Goal: Task Accomplishment & Management: Manage account settings

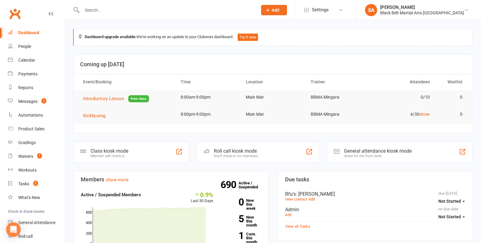
click at [461, 19] on li "SA Sensei [PERSON_NAME] Belt Martial Arts Mingara Signed in as: Black Belt Mart…" at bounding box center [419, 10] width 126 height 20
click at [34, 103] on div "Messages" at bounding box center [27, 101] width 19 height 5
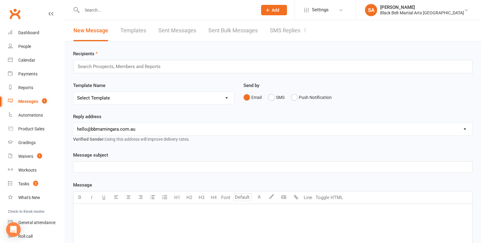
click at [290, 32] on link "SMS Replies 1" at bounding box center [288, 30] width 37 height 21
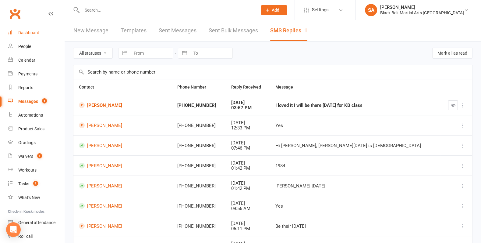
click at [24, 33] on div "Dashboard" at bounding box center [28, 32] width 21 height 5
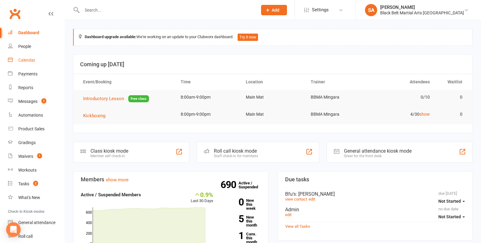
click at [34, 62] on div "Calendar" at bounding box center [26, 60] width 17 height 5
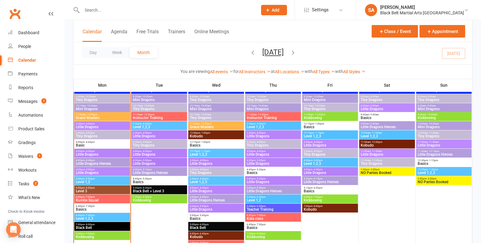
scroll to position [258, 0]
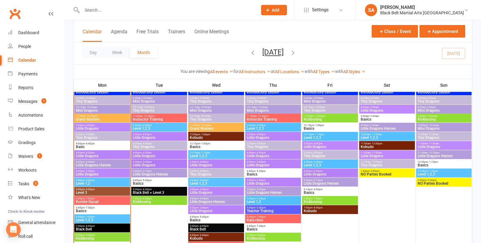
click at [99, 115] on span "11:00am - 12:00pm" at bounding box center [102, 116] width 53 height 3
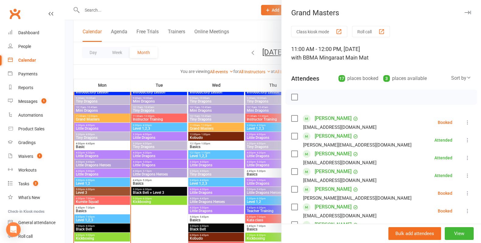
click at [102, 143] on div at bounding box center [273, 121] width 417 height 243
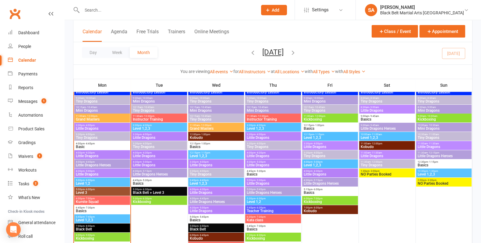
click at [100, 190] on span "Level 3" at bounding box center [102, 192] width 53 height 4
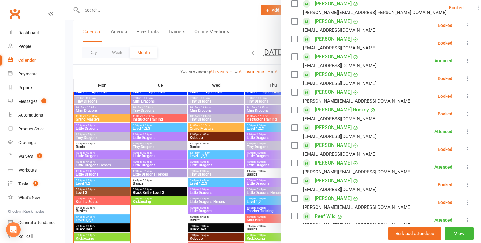
scroll to position [154, 0]
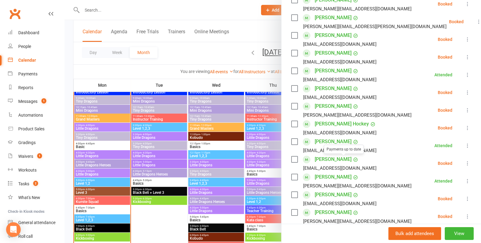
click at [217, 148] on div at bounding box center [273, 121] width 417 height 243
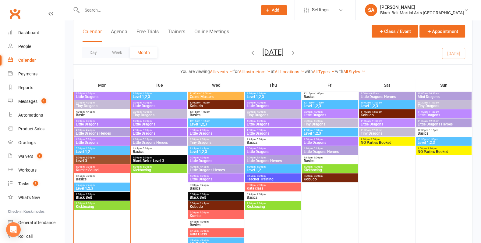
scroll to position [290, 0]
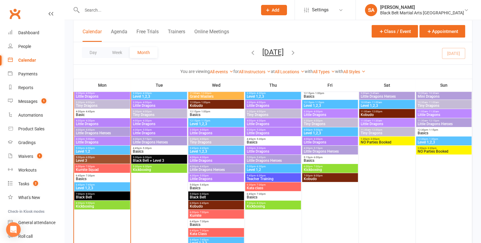
click at [98, 149] on span "Level 1,2" at bounding box center [102, 151] width 53 height 4
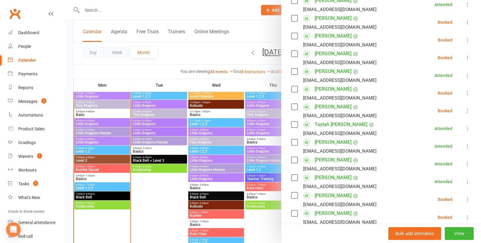
scroll to position [269, 0]
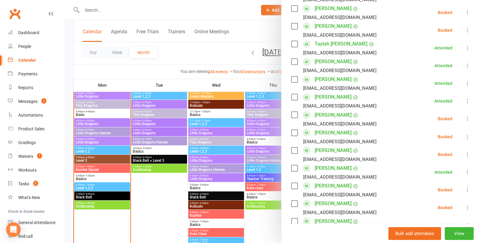
click at [170, 164] on div at bounding box center [273, 121] width 417 height 243
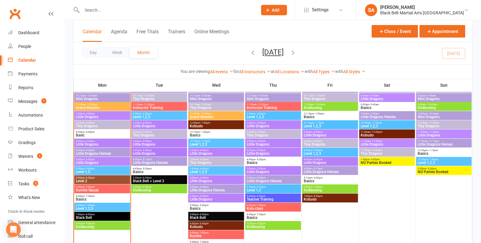
scroll to position [269, 0]
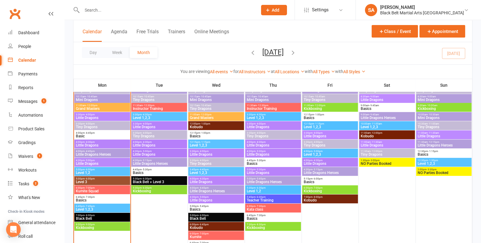
click at [108, 162] on span "Little Dragons" at bounding box center [102, 164] width 53 height 4
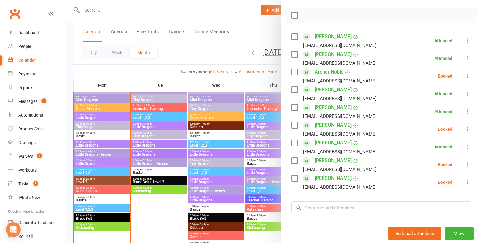
scroll to position [83, 0]
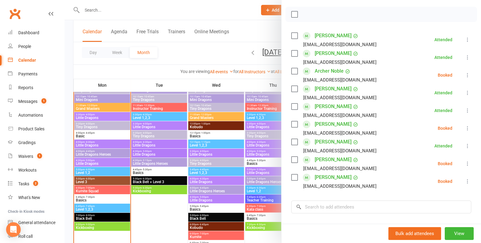
click at [186, 137] on div at bounding box center [273, 121] width 417 height 243
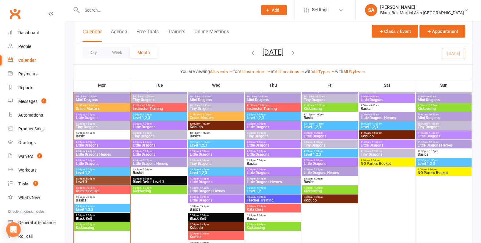
click at [86, 145] on span "Little Dragons" at bounding box center [102, 145] width 53 height 4
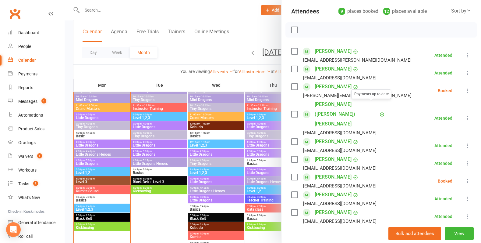
scroll to position [69, 0]
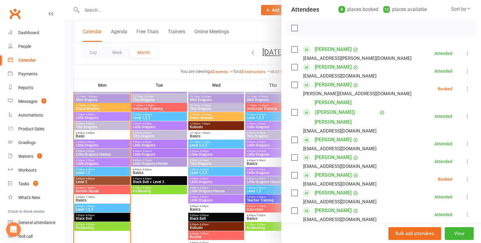
click at [295, 172] on label at bounding box center [294, 175] width 6 height 6
click at [309, 27] on icon "button" at bounding box center [308, 28] width 7 height 7
click at [294, 25] on label at bounding box center [294, 28] width 6 height 6
click at [325, 83] on link "Lennox Fry" at bounding box center [333, 85] width 37 height 10
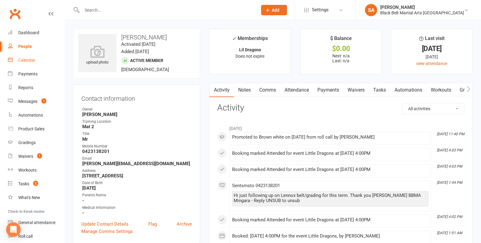
click at [28, 60] on div "Calendar" at bounding box center [26, 60] width 17 height 5
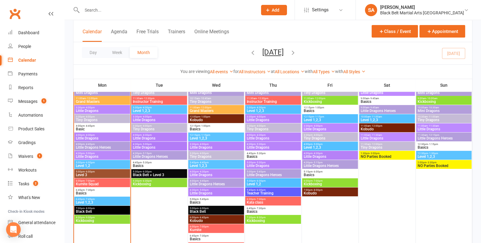
scroll to position [276, 0]
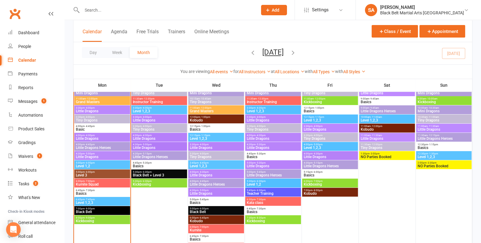
click at [107, 135] on span "4:00pm - 4:30pm" at bounding box center [102, 135] width 53 height 3
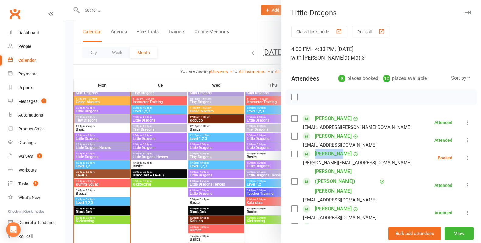
drag, startPoint x: 361, startPoint y: 153, endPoint x: 312, endPoint y: 154, distance: 48.8
click at [312, 154] on div "Lennox Fry amysuzannerossi@gmaol.com" at bounding box center [352, 158] width 123 height 18
copy link "Lennox Fry"
click at [465, 157] on icon at bounding box center [468, 157] width 6 height 6
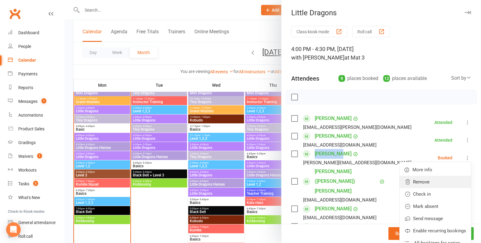
click at [451, 182] on link "Remove" at bounding box center [435, 182] width 71 height 12
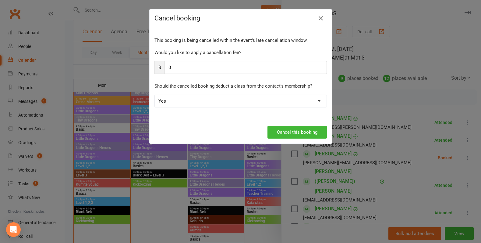
click at [307, 108] on div "This booking is being cancelled within the event's late cancellation window. Wo…" at bounding box center [241, 74] width 182 height 94
click at [307, 105] on select "Yes No" at bounding box center [241, 101] width 172 height 12
select select "1"
click at [155, 95] on select "Yes No" at bounding box center [241, 101] width 172 height 12
click at [314, 133] on button "Cancel this booking" at bounding box center [297, 132] width 59 height 13
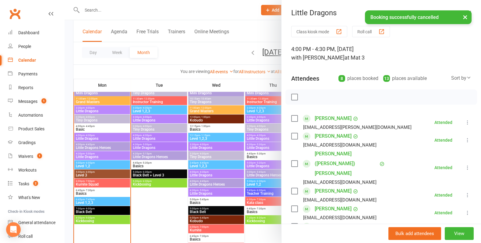
click at [228, 167] on div at bounding box center [273, 121] width 417 height 243
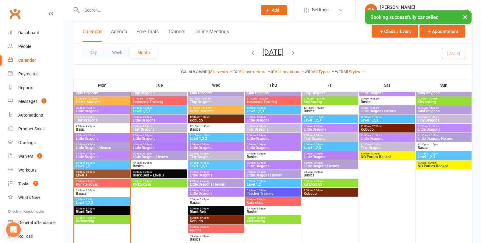
click at [92, 148] on span "Little Dragons Heroes" at bounding box center [102, 148] width 53 height 4
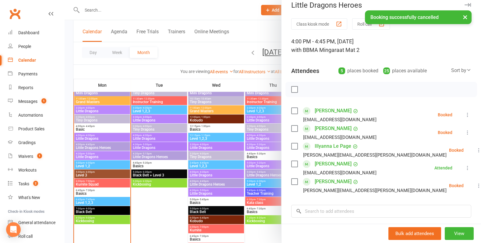
scroll to position [8, 0]
click at [350, 211] on input "search" at bounding box center [381, 210] width 180 height 13
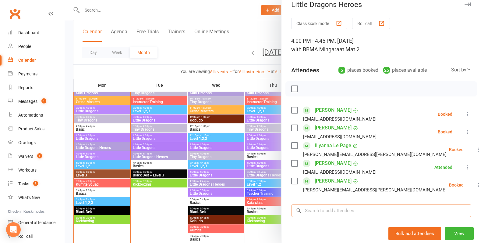
paste input "Lennox Fry"
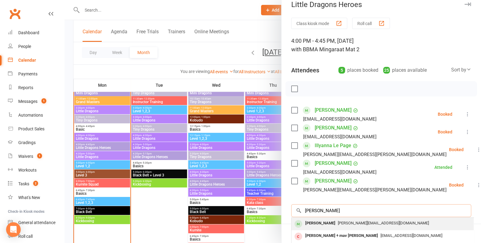
type input "Lennox Fry"
click at [347, 221] on span "amysuzannerossi@gmaol.com" at bounding box center [383, 222] width 91 height 5
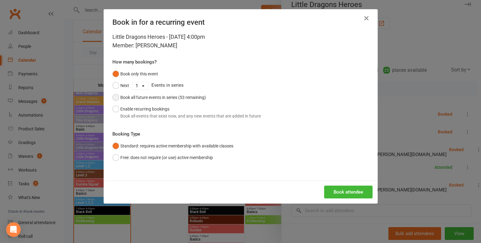
click at [173, 95] on div "Book all future events in series (53 remaining)" at bounding box center [163, 97] width 86 height 7
click at [360, 192] on button "Book attendee" at bounding box center [348, 191] width 48 height 13
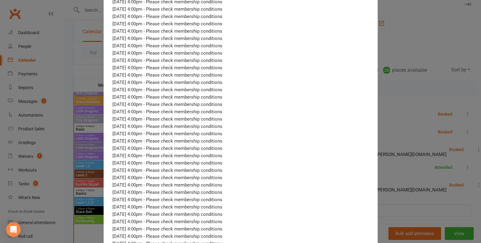
scroll to position [320, 0]
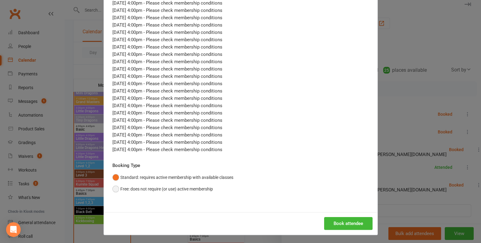
click at [161, 189] on button "Free: does not require (or use) active membership" at bounding box center [162, 189] width 101 height 12
click at [346, 215] on div "Book attendee" at bounding box center [241, 223] width 274 height 23
click at [344, 223] on button "Book attendee" at bounding box center [348, 223] width 48 height 13
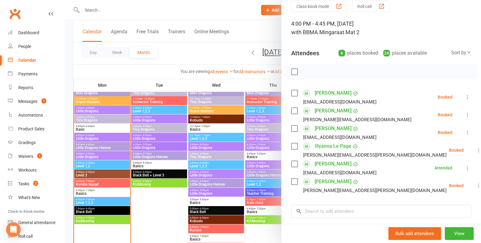
scroll to position [26, 0]
click at [186, 141] on div at bounding box center [273, 121] width 417 height 243
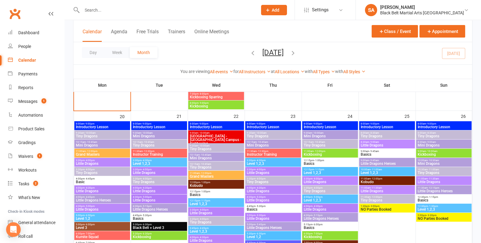
scroll to position [441, 0]
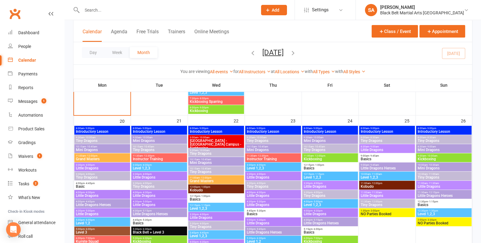
click at [101, 193] on span "Little Dragons" at bounding box center [102, 195] width 53 height 4
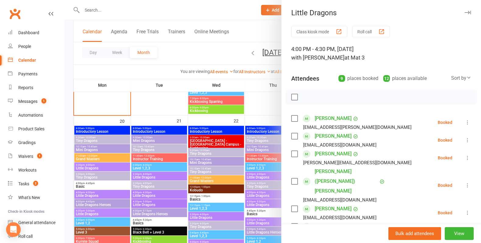
scroll to position [10, 0]
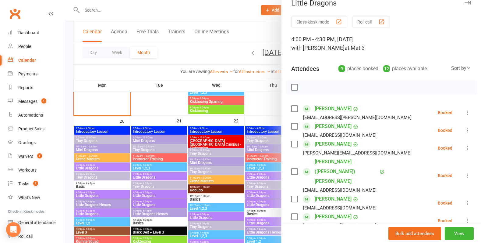
click at [469, 151] on button at bounding box center [467, 147] width 7 height 7
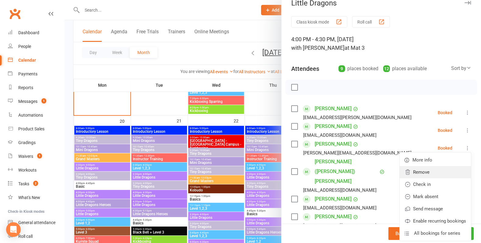
click at [463, 166] on link "Remove" at bounding box center [435, 172] width 71 height 12
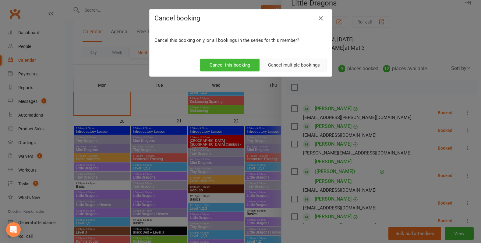
click at [274, 65] on button "Cancel multiple bookings" at bounding box center [294, 65] width 66 height 13
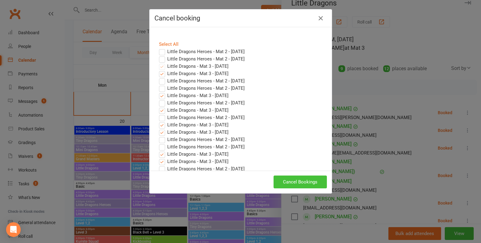
click at [293, 177] on button "Cancel Bookings" at bounding box center [300, 181] width 53 height 13
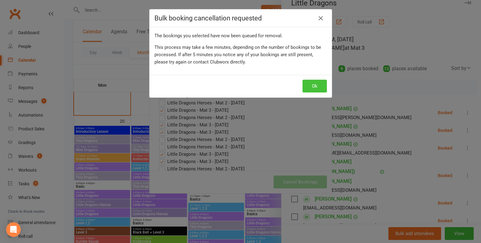
click at [312, 83] on button "Ok" at bounding box center [315, 86] width 24 height 13
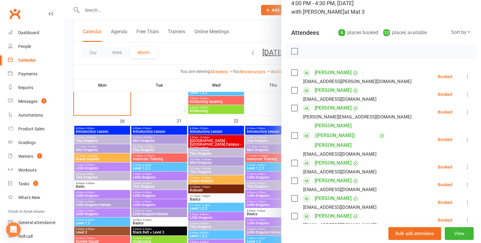
scroll to position [45, 0]
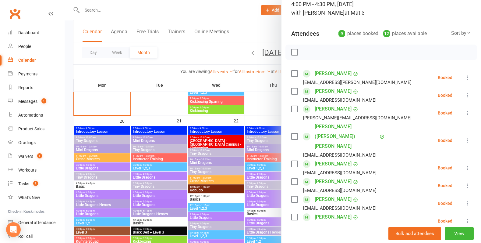
click at [276, 109] on div at bounding box center [273, 121] width 417 height 243
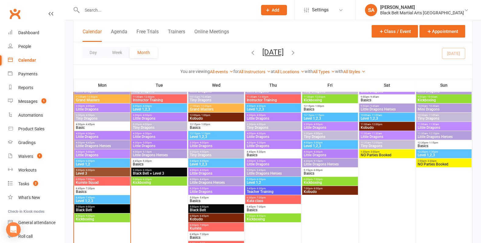
scroll to position [271, 0]
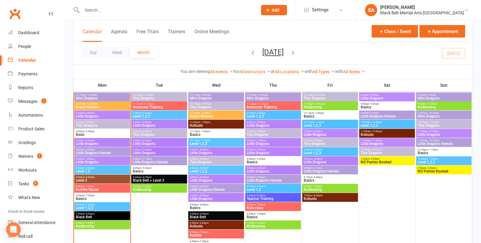
click at [108, 157] on span "4:30pm - 5:00pm" at bounding box center [102, 158] width 53 height 3
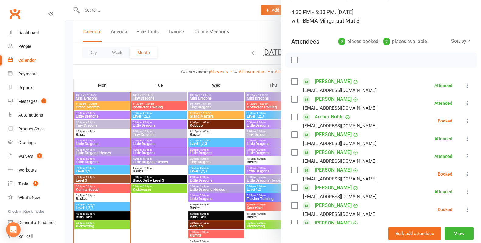
scroll to position [39, 0]
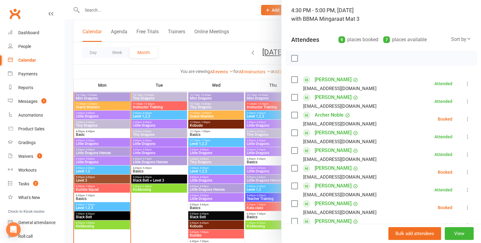
click at [203, 153] on div at bounding box center [273, 121] width 417 height 243
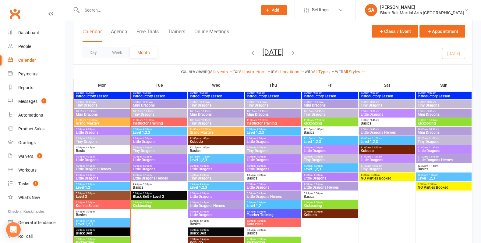
scroll to position [254, 0]
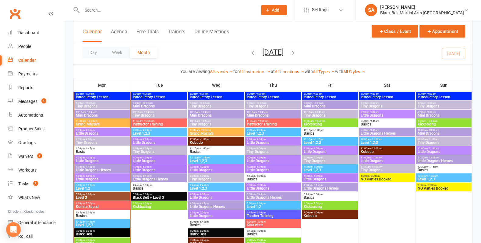
click at [107, 140] on span "Tiny Dragons" at bounding box center [102, 142] width 53 height 4
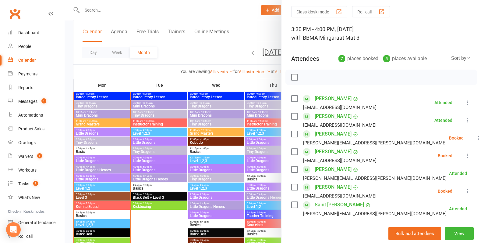
scroll to position [23, 0]
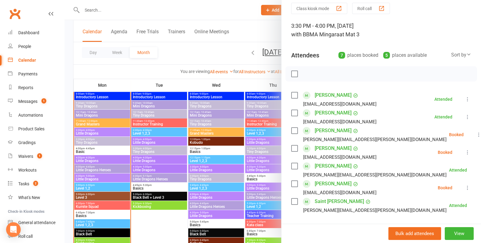
click at [293, 147] on label at bounding box center [294, 148] width 6 height 6
click at [307, 75] on icon "button" at bounding box center [308, 73] width 7 height 7
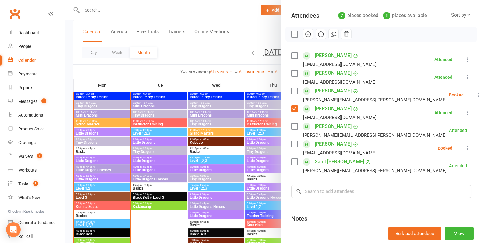
scroll to position [35, 0]
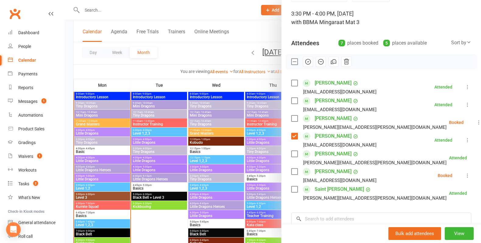
click at [292, 61] on label at bounding box center [294, 62] width 6 height 6
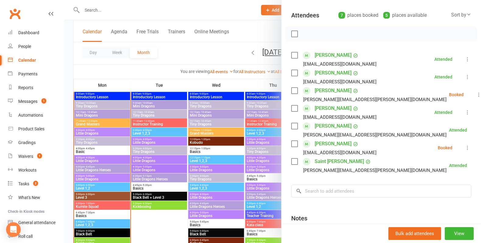
scroll to position [68, 0]
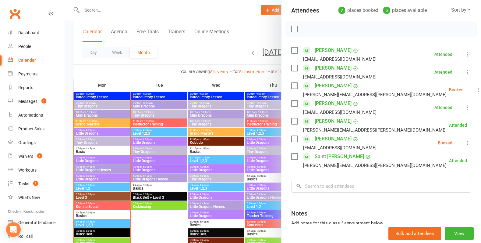
click at [297, 139] on label at bounding box center [294, 139] width 6 height 6
click at [296, 82] on div "Hunter Chad Simone.chad@icloud.com" at bounding box center [370, 90] width 158 height 18
click at [295, 83] on label at bounding box center [294, 86] width 6 height 6
click at [321, 32] on button "button" at bounding box center [321, 29] width 10 height 10
click at [210, 118] on div at bounding box center [273, 121] width 417 height 243
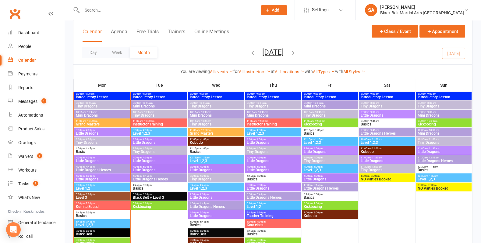
click at [105, 143] on span "Tiny Dragons" at bounding box center [102, 142] width 53 height 4
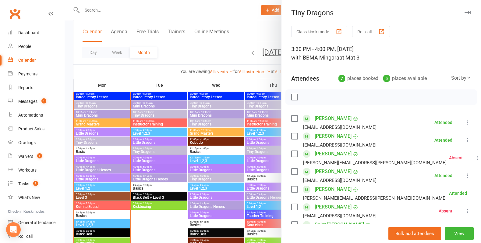
click at [105, 143] on div at bounding box center [273, 121] width 417 height 243
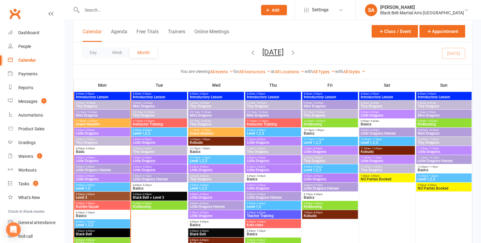
click at [103, 158] on span "4:00pm - 4:30pm" at bounding box center [102, 157] width 53 height 3
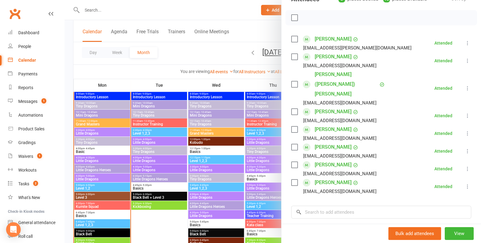
scroll to position [39, 0]
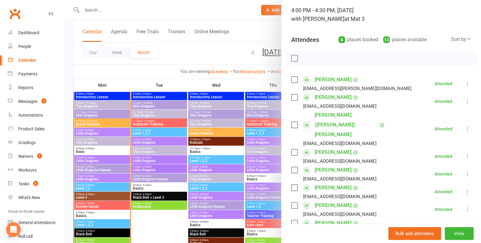
click at [203, 152] on div at bounding box center [273, 121] width 417 height 243
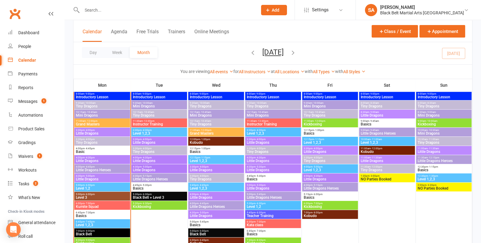
click at [97, 170] on span "Little Dragons Heroes" at bounding box center [102, 170] width 53 height 4
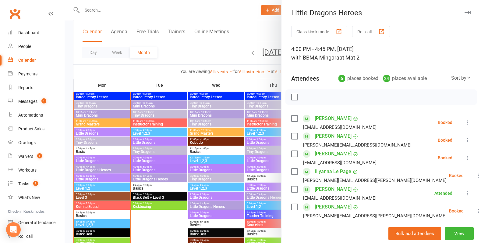
click at [91, 149] on div at bounding box center [273, 121] width 417 height 243
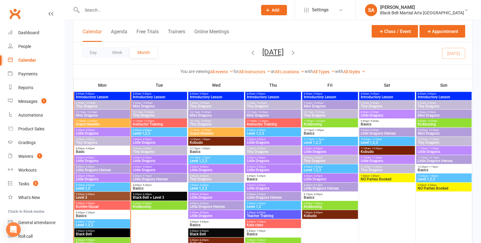
click at [90, 178] on span "Little Dragons" at bounding box center [102, 179] width 53 height 4
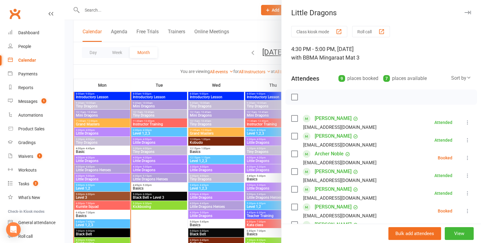
click at [295, 154] on label at bounding box center [294, 154] width 6 height 6
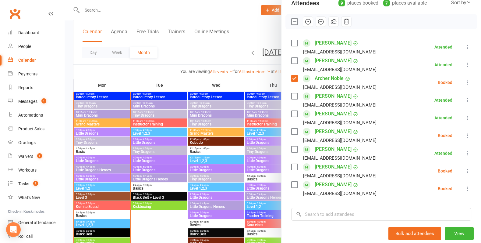
scroll to position [76, 0]
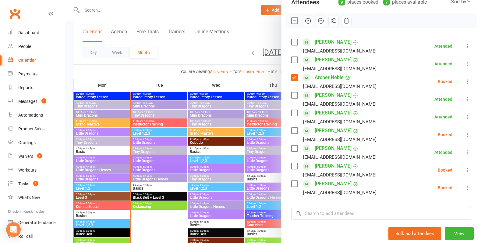
click at [296, 133] on div "Valentin Santana iannalais@hotmail.com" at bounding box center [335, 135] width 88 height 18
click at [296, 132] on label at bounding box center [294, 130] width 6 height 6
click at [295, 165] on label at bounding box center [294, 166] width 6 height 6
click at [320, 23] on icon "button" at bounding box center [321, 20] width 7 height 7
click at [151, 130] on div at bounding box center [273, 121] width 417 height 243
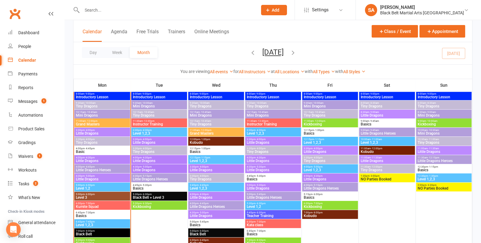
click at [89, 168] on span "Little Dragons Heroes" at bounding box center [102, 170] width 53 height 4
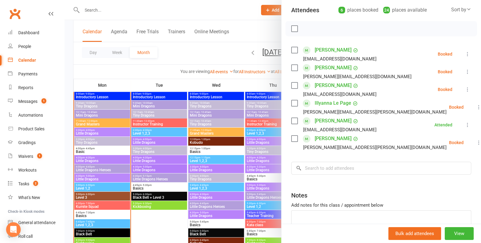
scroll to position [68, 0]
click at [133, 158] on div at bounding box center [273, 121] width 417 height 243
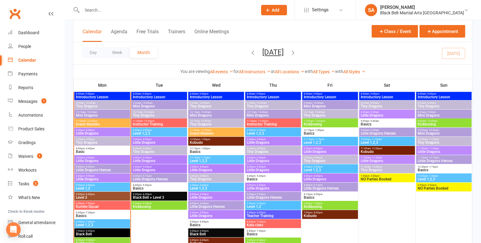
click at [116, 124] on span "Grand Masters" at bounding box center [102, 124] width 53 height 4
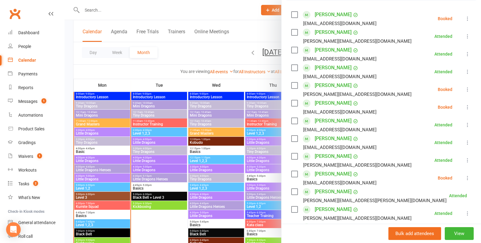
scroll to position [140, 0]
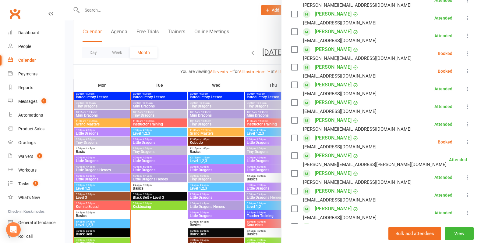
click at [227, 162] on div at bounding box center [273, 121] width 417 height 243
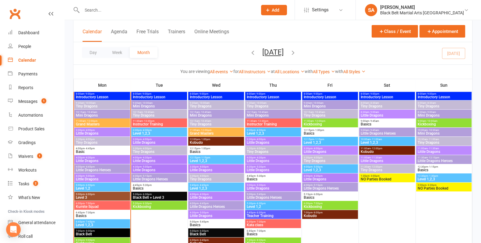
click at [107, 168] on span "Little Dragons Heroes" at bounding box center [102, 170] width 53 height 4
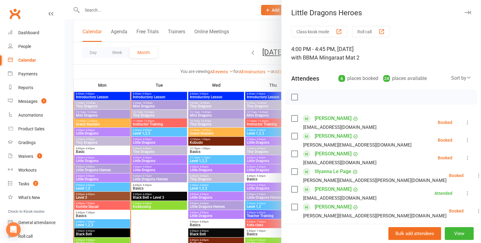
click at [107, 168] on div at bounding box center [273, 121] width 417 height 243
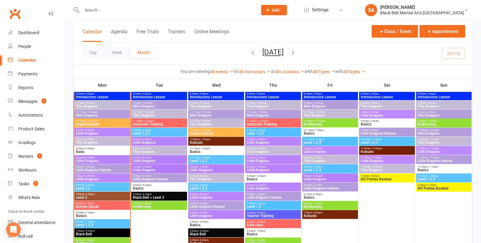
click at [103, 131] on span "3:30pm - 4:00pm" at bounding box center [102, 130] width 53 height 3
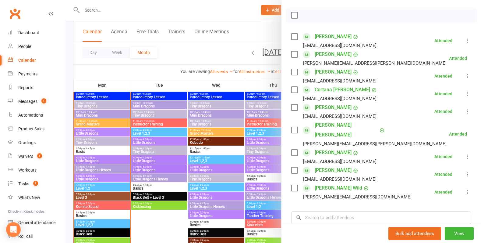
scroll to position [59, 0]
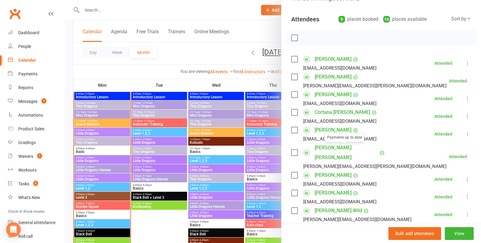
click at [214, 153] on div at bounding box center [273, 121] width 417 height 243
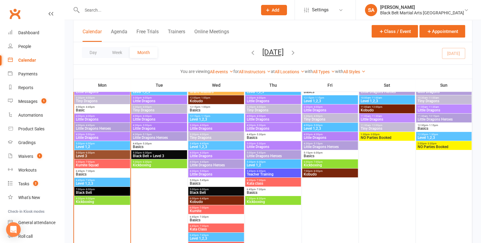
scroll to position [288, 0]
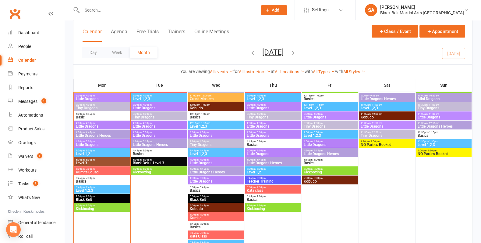
click at [96, 172] on span "Kumite Squad" at bounding box center [102, 172] width 53 height 4
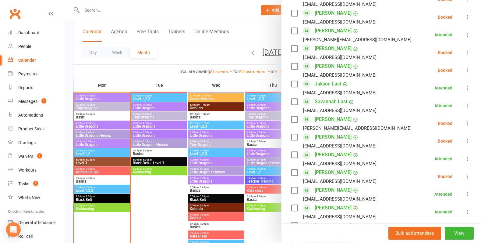
scroll to position [532, 0]
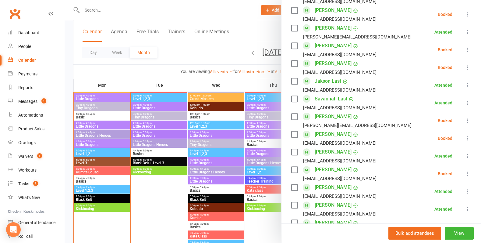
click at [199, 134] on div at bounding box center [273, 121] width 417 height 243
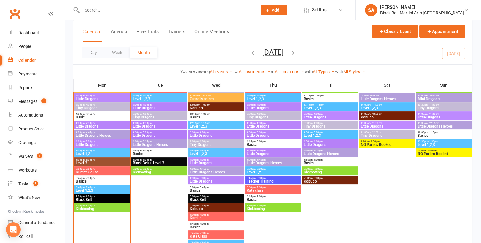
click at [81, 181] on span "Basics" at bounding box center [102, 181] width 53 height 4
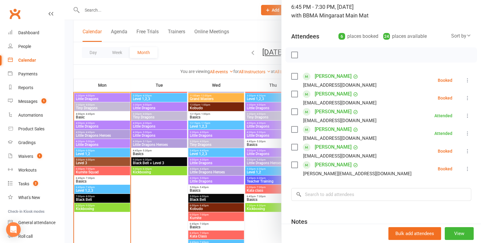
scroll to position [42, 0]
click at [199, 144] on div at bounding box center [273, 121] width 417 height 243
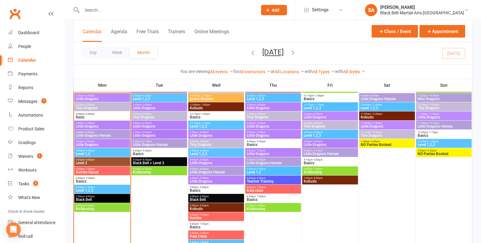
click at [101, 179] on span "Basics" at bounding box center [102, 181] width 53 height 4
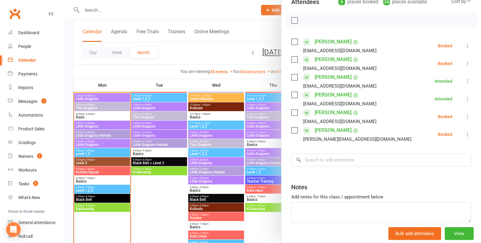
scroll to position [77, 0]
click at [333, 165] on input "search" at bounding box center [381, 159] width 180 height 13
paste input "Mitchell McDonell Nathaniel Walden"
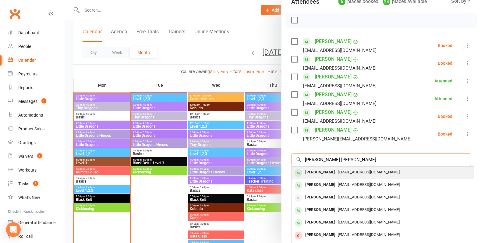
type input "Mitchell McDonell Nathaniel Walden"
click at [332, 172] on div "Nathaniel Walden" at bounding box center [320, 172] width 35 height 9
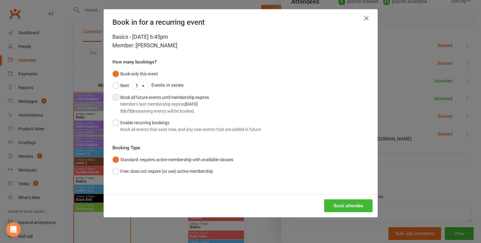
click at [151, 97] on div "Book all future events until membership expires Member's last membership expire…" at bounding box center [164, 104] width 89 height 20
click at [335, 203] on button "Book attendee" at bounding box center [348, 205] width 48 height 13
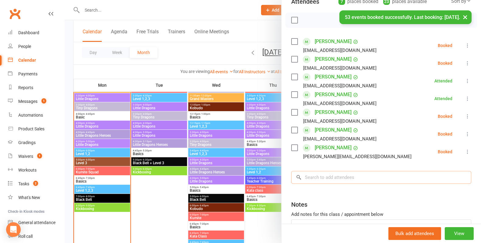
click at [342, 179] on input "search" at bounding box center [381, 177] width 180 height 13
paste input "Mitchell McDonell Nathaniel Walden"
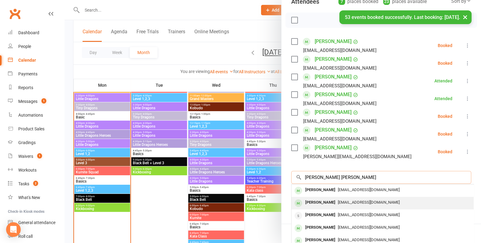
type input "Mitchell McDonell Nathaniel Walden"
click at [338, 201] on div "Mitchell McDonell" at bounding box center [320, 202] width 35 height 9
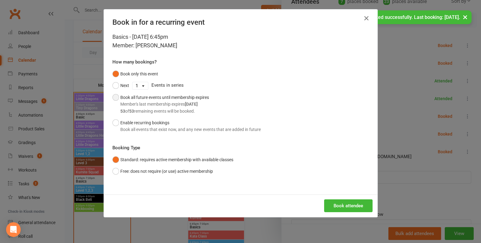
click at [175, 105] on div "Member's last membership expires May 5, 3024" at bounding box center [164, 104] width 89 height 7
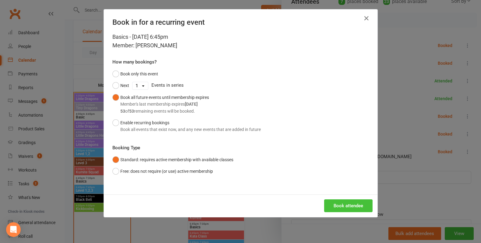
click at [363, 210] on button "Book attendee" at bounding box center [348, 205] width 48 height 13
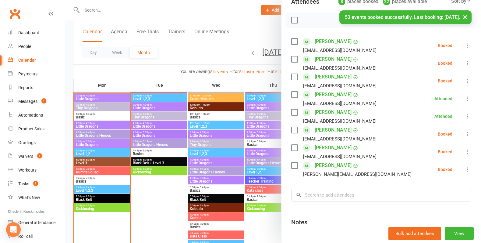
click at [291, 143] on div "Nathaniel Walden Pretty_tash_16@hotmail.com" at bounding box center [335, 152] width 88 height 18
click at [294, 147] on label at bounding box center [294, 147] width 6 height 6
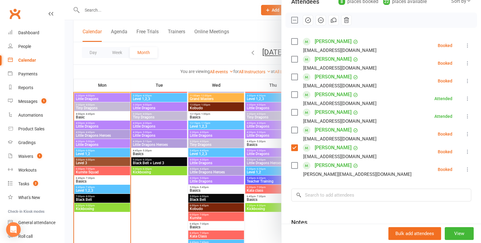
click at [293, 77] on label at bounding box center [294, 77] width 6 height 6
click at [306, 17] on icon "button" at bounding box center [308, 20] width 7 height 7
click at [126, 147] on div at bounding box center [273, 121] width 417 height 243
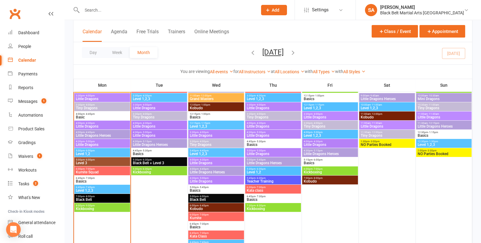
click at [96, 187] on span "6:45pm - 7:45pm" at bounding box center [102, 187] width 53 height 3
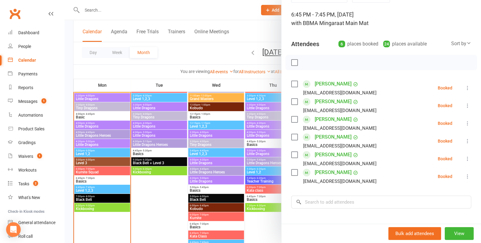
scroll to position [36, 0]
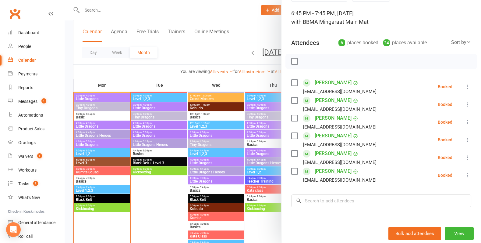
click at [294, 153] on label at bounding box center [294, 153] width 6 height 6
click at [297, 133] on label at bounding box center [294, 136] width 6 height 6
click at [293, 171] on label at bounding box center [294, 171] width 6 height 6
click at [309, 59] on icon "button" at bounding box center [308, 61] width 7 height 7
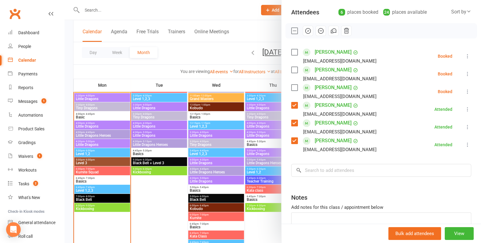
scroll to position [66, 0]
click at [326, 168] on input "search" at bounding box center [381, 169] width 180 height 13
type input "b"
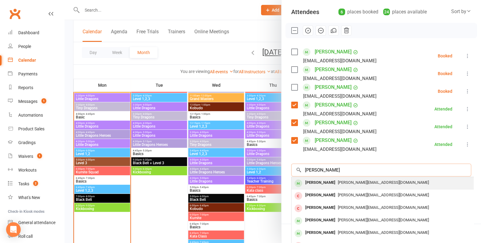
type input "Cathy"
click at [337, 185] on div "cathy.boyd22@gmail.com" at bounding box center [382, 182] width 177 height 9
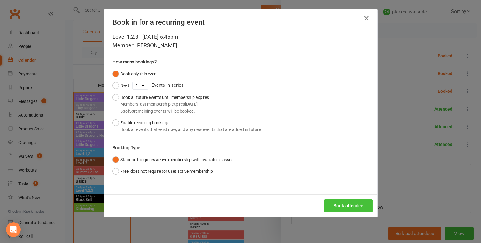
click at [345, 209] on button "Book attendee" at bounding box center [348, 205] width 48 height 13
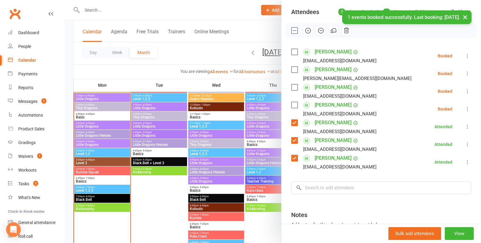
click at [290, 66] on div "Class kiosk mode Roll call 6:45 PM - 7:45 PM, Monday, October, 13, 2025 with BB…" at bounding box center [382, 119] width 200 height 321
click at [296, 71] on label at bounding box center [294, 69] width 6 height 6
click at [307, 33] on icon "button" at bounding box center [308, 30] width 7 height 7
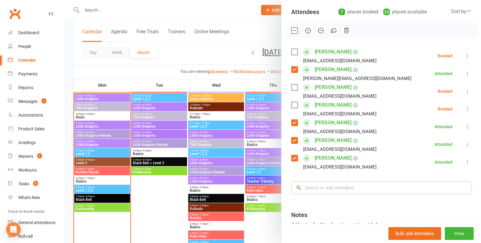
click at [346, 185] on input "search" at bounding box center [381, 187] width 180 height 13
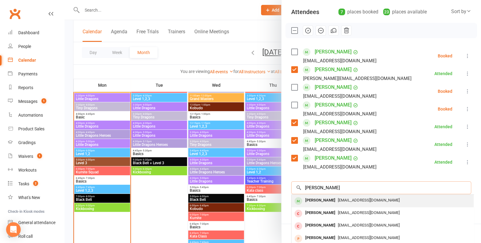
type input "Brenda Ed"
click at [340, 203] on div "djaluc08@gmail.com" at bounding box center [382, 200] width 177 height 9
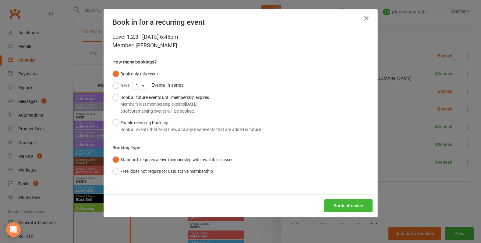
click at [337, 194] on div "Book attendee" at bounding box center [241, 205] width 274 height 23
click at [337, 198] on div "Book attendee" at bounding box center [241, 205] width 274 height 23
click at [337, 204] on button "Book attendee" at bounding box center [348, 205] width 48 height 13
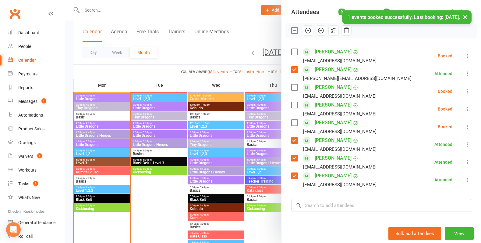
click at [296, 123] on label at bounding box center [294, 122] width 6 height 6
click at [353, 208] on input "search" at bounding box center [381, 205] width 180 height 13
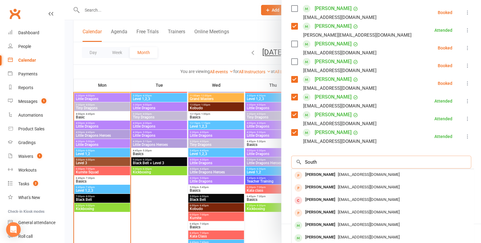
scroll to position [110, 0]
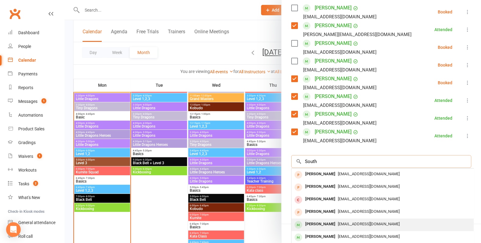
type input "South"
click at [343, 221] on span "red.dog77@hotmail.com" at bounding box center [369, 223] width 62 height 5
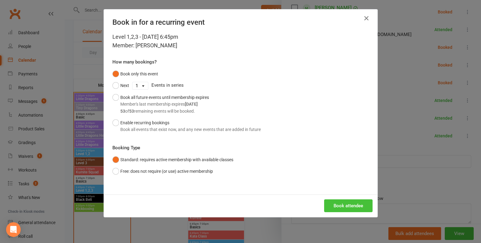
click at [347, 205] on button "Book attendee" at bounding box center [348, 205] width 48 height 13
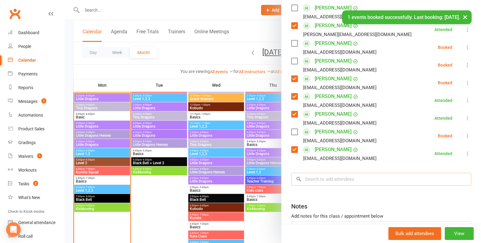
click at [332, 179] on input "search" at bounding box center [381, 178] width 180 height 13
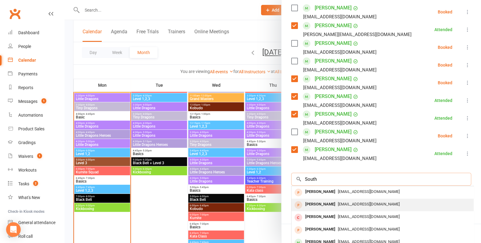
scroll to position [8, 0]
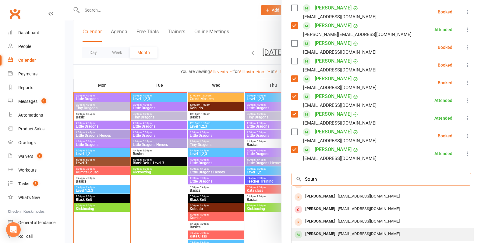
type input "South"
click at [328, 232] on div "[PERSON_NAME]" at bounding box center [320, 233] width 35 height 9
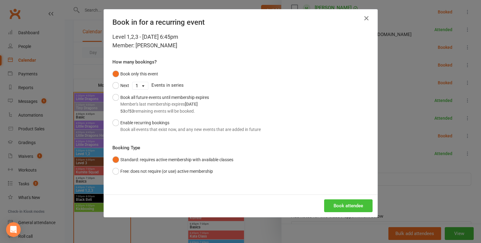
click at [334, 205] on button "Book attendee" at bounding box center [348, 205] width 48 height 13
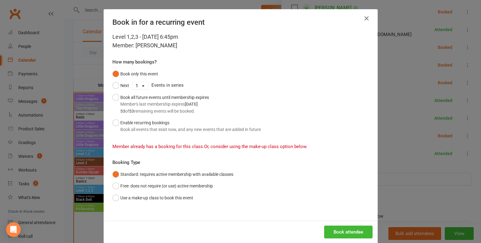
click at [370, 17] on icon "button" at bounding box center [366, 18] width 7 height 7
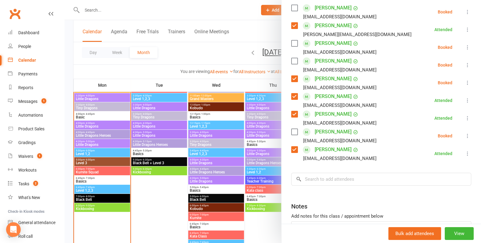
click at [326, 185] on div "Class kiosk mode Roll call 6:45 PM - 7:45 PM, Monday, October, 13, 2025 with BB…" at bounding box center [382, 94] width 200 height 356
click at [321, 185] on div "Class kiosk mode Roll call 6:45 PM - 7:45 PM, Monday, October, 13, 2025 with BB…" at bounding box center [382, 94] width 200 height 356
click at [326, 176] on input "search" at bounding box center [381, 178] width 180 height 13
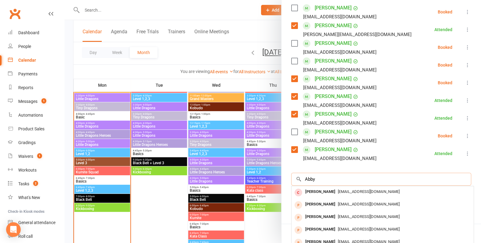
scroll to position [0, 0]
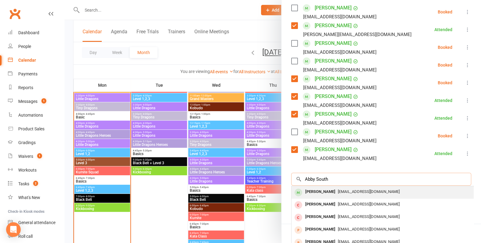
type input "Abby South"
click at [338, 193] on div "[PERSON_NAME]" at bounding box center [320, 191] width 35 height 9
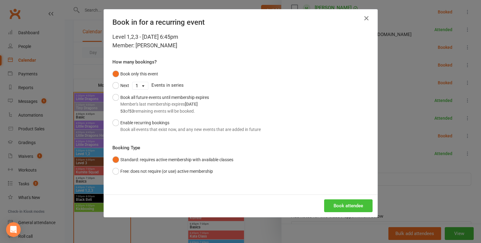
click at [346, 209] on button "Book attendee" at bounding box center [348, 205] width 48 height 13
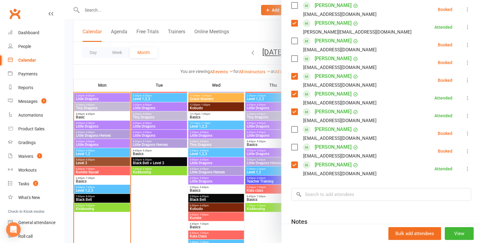
scroll to position [113, 0]
click at [296, 127] on label at bounding box center [294, 129] width 6 height 6
click at [294, 149] on label at bounding box center [294, 146] width 6 height 6
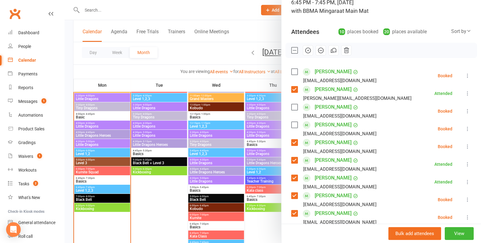
scroll to position [46, 0]
click at [308, 55] on button "button" at bounding box center [308, 51] width 10 height 10
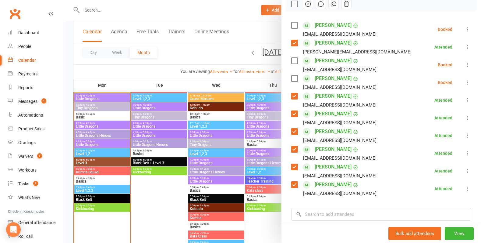
scroll to position [92, 0]
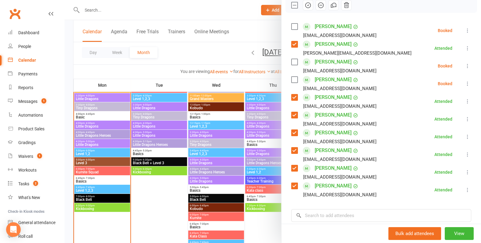
click at [235, 155] on div at bounding box center [273, 121] width 417 height 243
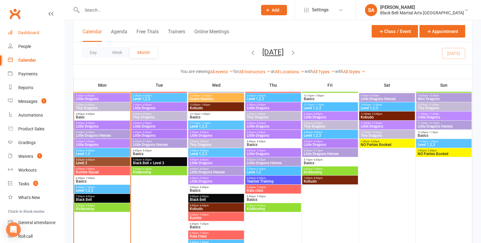
click at [32, 31] on div "Dashboard" at bounding box center [28, 32] width 21 height 5
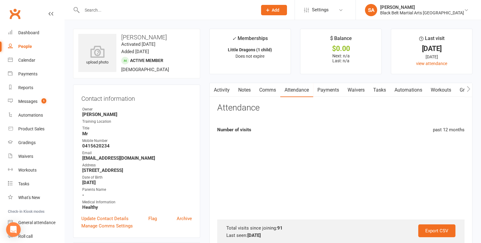
click at [102, 6] on input "text" at bounding box center [166, 10] width 173 height 9
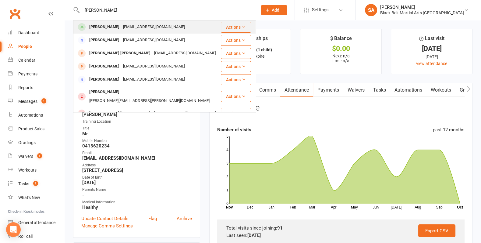
type input "Wolfe"
click at [101, 22] on div "Wolfe Freeman lindadeliefste@gmail.com" at bounding box center [147, 27] width 147 height 12
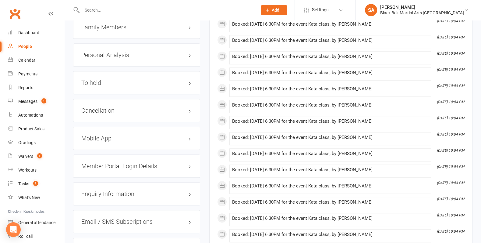
scroll to position [708, 0]
click at [109, 106] on h3 "Cancellation edit" at bounding box center [136, 109] width 111 height 7
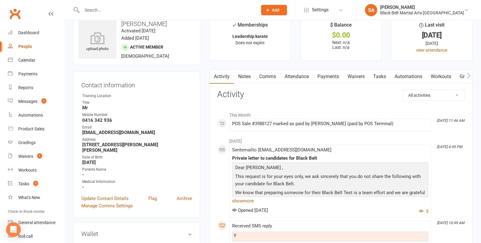
scroll to position [0, 0]
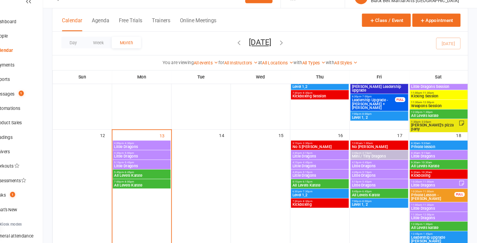
click at [150, 165] on span "- 5:45pm" at bounding box center [146, 166] width 10 height 3
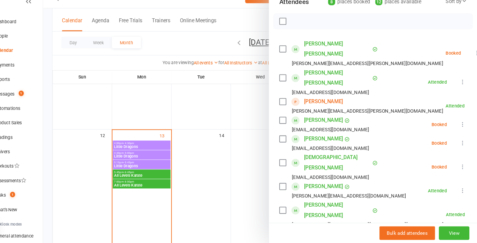
scroll to position [67, 0]
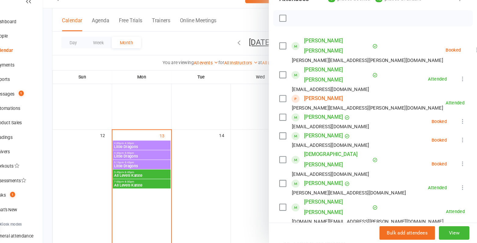
click at [327, 101] on link "[PERSON_NAME]" at bounding box center [330, 106] width 37 height 10
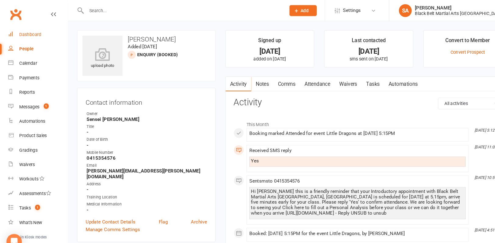
click at [36, 29] on link "Dashboard" at bounding box center [36, 33] width 56 height 14
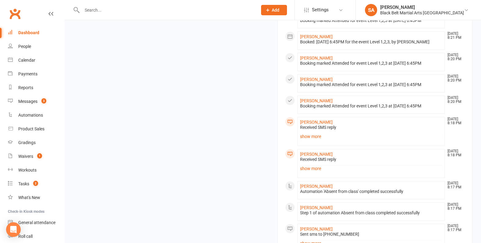
scroll to position [417, 0]
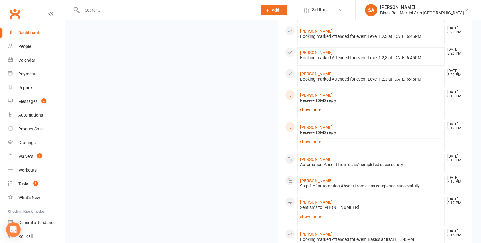
click at [305, 106] on link "show more" at bounding box center [371, 109] width 142 height 9
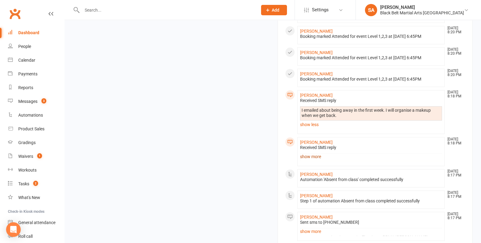
click at [312, 152] on link "show more" at bounding box center [371, 156] width 142 height 9
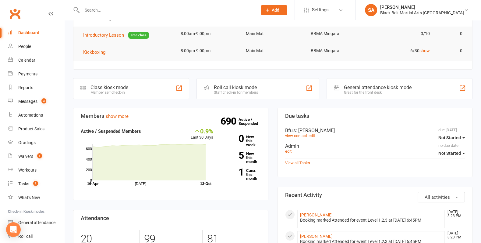
scroll to position [0, 0]
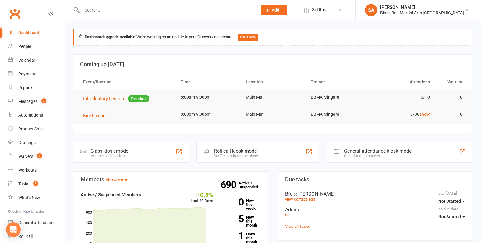
click at [29, 34] on div "Dashboard" at bounding box center [28, 32] width 21 height 5
click at [29, 57] on link "Calendar" at bounding box center [36, 60] width 56 height 14
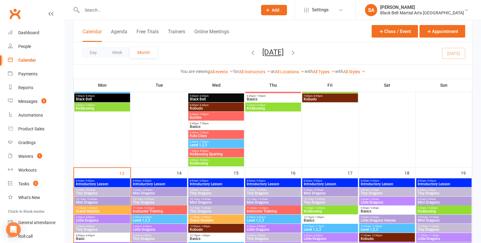
scroll to position [235, 0]
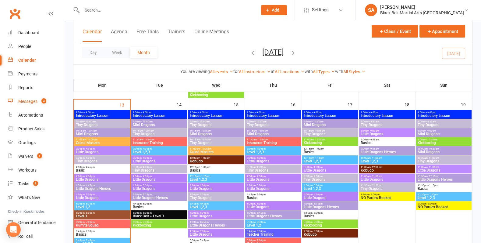
click at [29, 102] on div "Messages" at bounding box center [27, 101] width 19 height 5
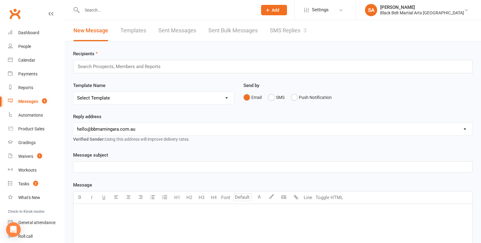
click at [292, 34] on link "SMS Replies 3" at bounding box center [288, 30] width 37 height 21
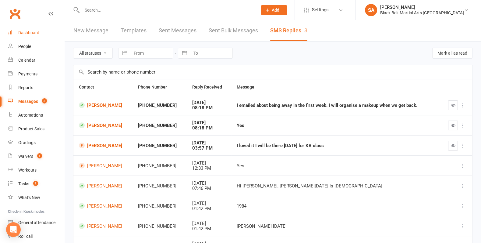
click at [29, 36] on link "Dashboard" at bounding box center [36, 33] width 56 height 14
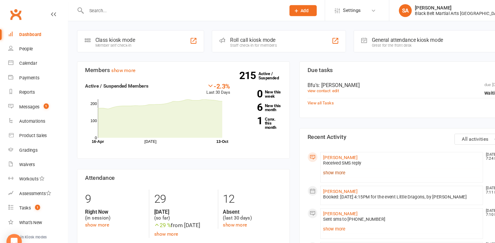
click at [323, 167] on link "show more" at bounding box center [381, 163] width 149 height 9
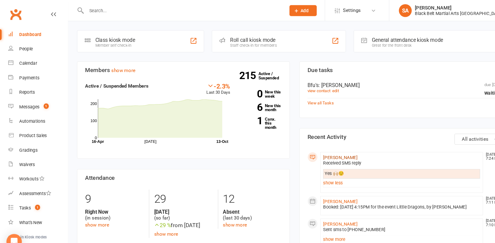
click at [316, 149] on link "[PERSON_NAME]" at bounding box center [323, 149] width 33 height 5
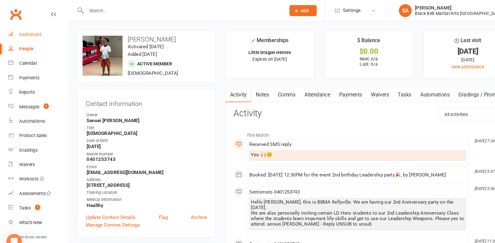
click at [37, 30] on link "Dashboard" at bounding box center [36, 33] width 56 height 14
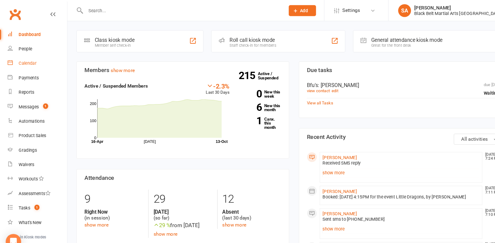
click at [20, 60] on div "Calendar" at bounding box center [26, 60] width 17 height 5
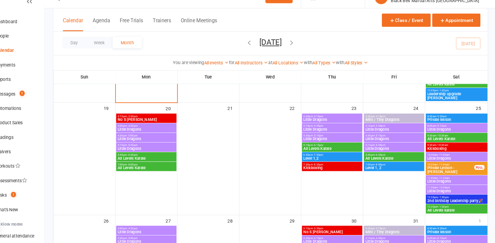
scroll to position [282, 0]
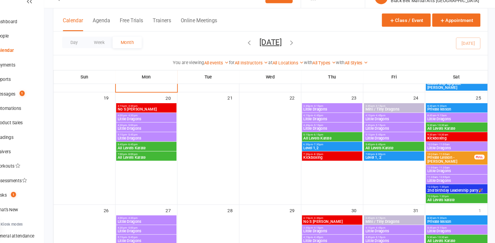
click at [458, 192] on span "2nd birthday Leadership party🎉" at bounding box center [456, 193] width 56 height 4
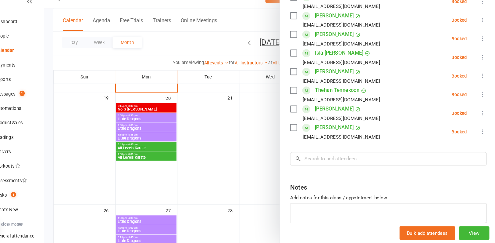
scroll to position [145, 0]
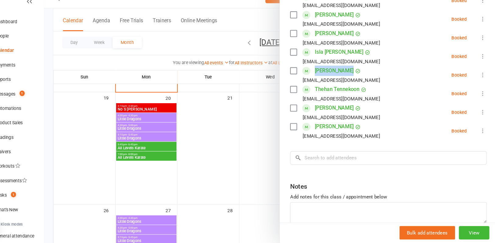
drag, startPoint x: 367, startPoint y: 81, endPoint x: 322, endPoint y: 79, distance: 45.5
click at [322, 79] on li "Ishaan Sampat urviashar@gmail.com Booked More info Remove Check in Mark absent …" at bounding box center [391, 83] width 187 height 18
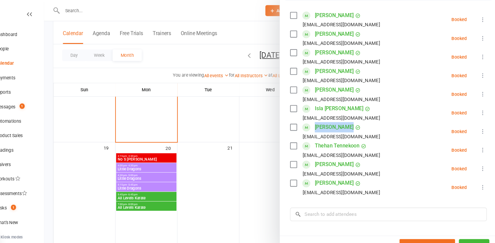
scroll to position [102, 0]
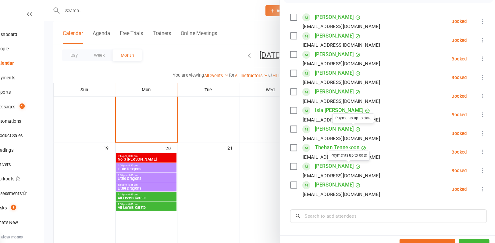
click at [363, 123] on div "Ishaan Sampat Payments up to date urviashar@gmail.com" at bounding box center [342, 127] width 88 height 18
drag, startPoint x: 363, startPoint y: 123, endPoint x: 324, endPoint y: 123, distance: 38.7
click at [324, 123] on div "Ishaan Sampat Payments up to date urviashar@gmail.com" at bounding box center [342, 127] width 88 height 18
click at [396, 99] on li "Pinidi Kannangara lakshank@gmail.com Booked More info Remove Check in Mark abse…" at bounding box center [391, 91] width 187 height 18
click at [272, 107] on div at bounding box center [280, 121] width 430 height 243
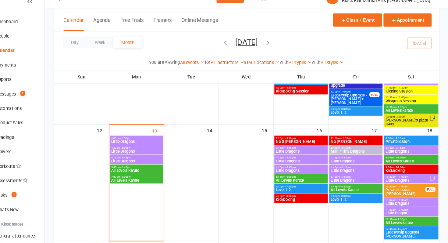
scroll to position [136, 0]
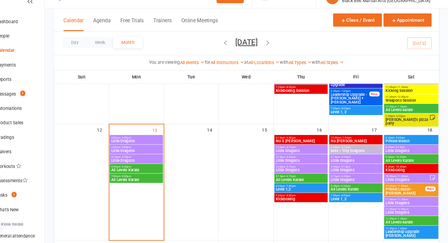
click at [294, 146] on span "No S [PERSON_NAME]" at bounding box center [308, 146] width 48 height 4
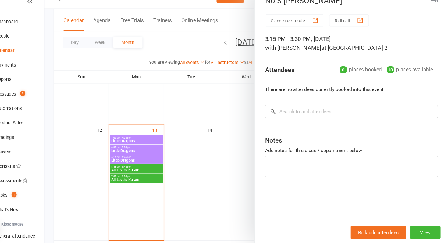
click at [238, 166] on div at bounding box center [256, 121] width 383 height 243
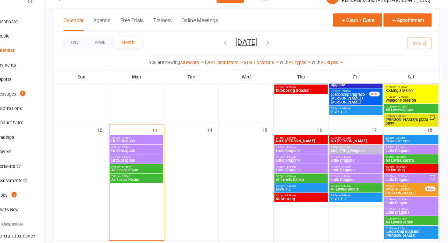
click at [309, 153] on span "3:45pm - 4:15pm" at bounding box center [308, 152] width 48 height 3
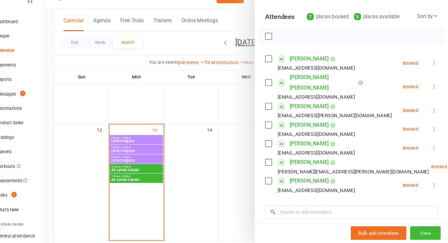
scroll to position [52, 0]
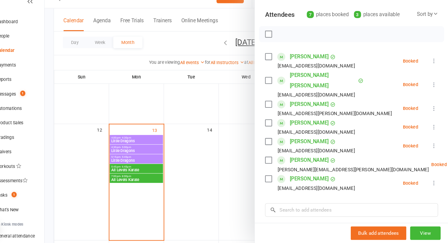
click at [238, 164] on div at bounding box center [256, 121] width 383 height 243
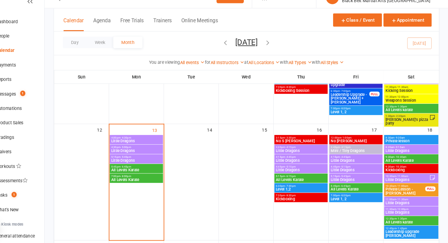
click at [296, 165] on span "Little Dragons" at bounding box center [308, 164] width 48 height 4
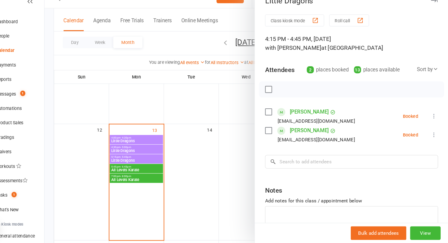
click at [237, 163] on div at bounding box center [256, 121] width 383 height 243
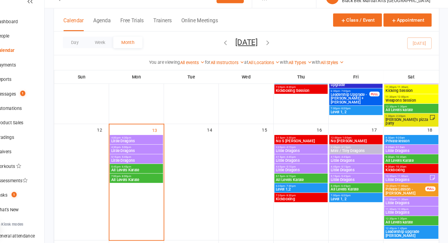
click at [296, 174] on span "Little Dragons" at bounding box center [308, 174] width 48 height 4
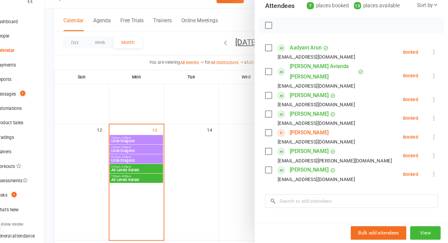
scroll to position [58, 0]
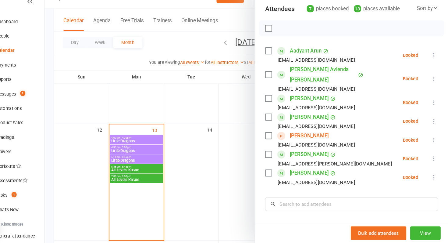
click at [248, 174] on div at bounding box center [256, 121] width 383 height 243
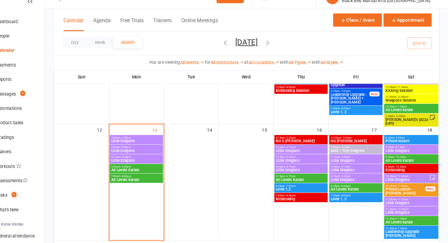
click at [316, 181] on span "All Levels Karate" at bounding box center [308, 183] width 48 height 4
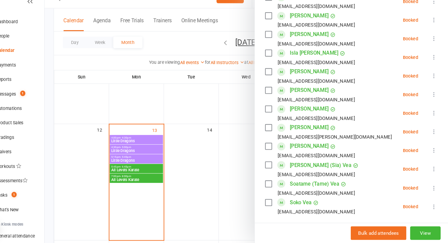
scroll to position [255, 0]
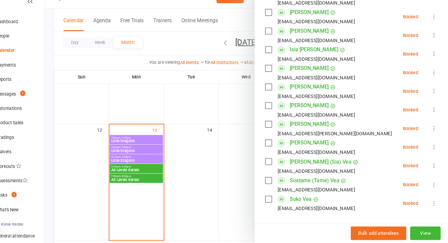
click at [255, 181] on div at bounding box center [256, 121] width 383 height 243
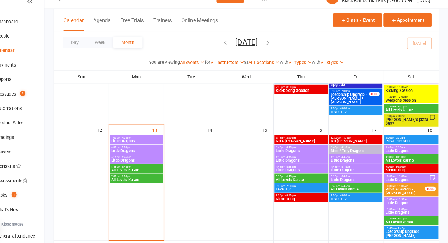
scroll to position [136, 0]
click at [295, 172] on span "Little Dragons" at bounding box center [308, 174] width 48 height 4
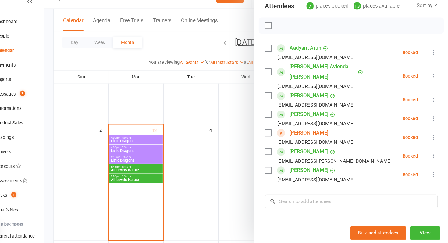
scroll to position [55, 0]
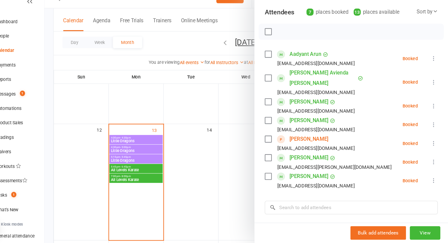
click at [237, 163] on div at bounding box center [256, 121] width 383 height 243
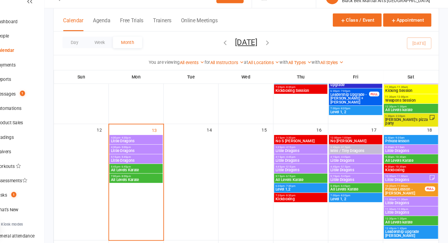
click at [293, 155] on span "Little Dragons" at bounding box center [308, 155] width 48 height 4
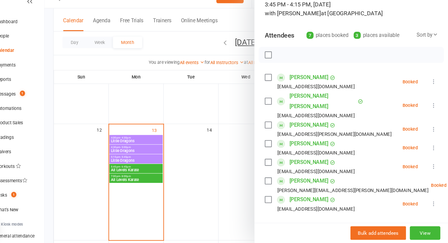
scroll to position [32, 0]
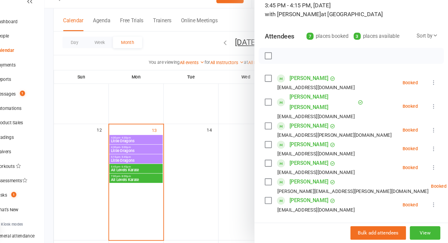
click at [221, 170] on div at bounding box center [256, 121] width 383 height 243
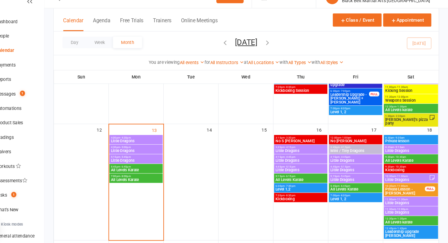
click at [297, 173] on span "Little Dragons" at bounding box center [308, 174] width 48 height 4
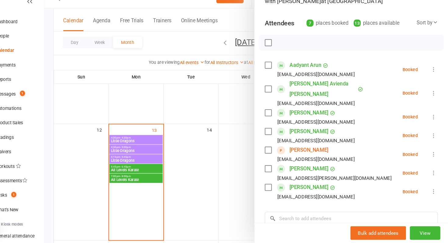
scroll to position [44, 0]
click at [256, 162] on div at bounding box center [256, 121] width 383 height 243
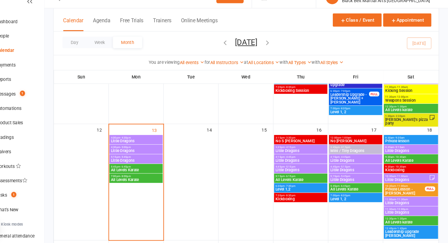
click at [299, 164] on span "Little Dragons" at bounding box center [308, 164] width 48 height 4
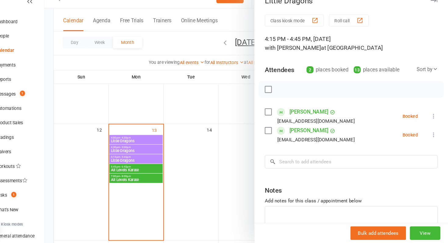
click at [229, 160] on div at bounding box center [256, 121] width 383 height 243
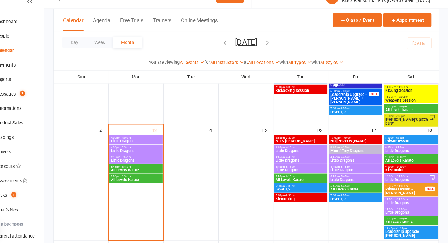
click at [302, 154] on span "Little Dragons" at bounding box center [308, 155] width 48 height 4
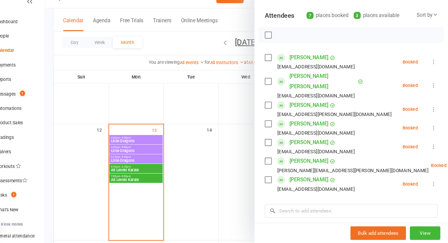
scroll to position [51, 0]
click at [244, 145] on div at bounding box center [256, 121] width 383 height 243
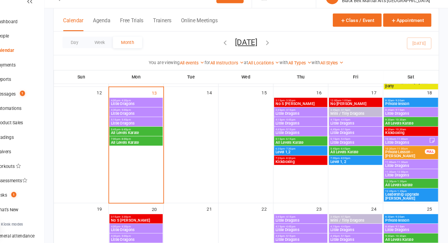
scroll to position [172, 0]
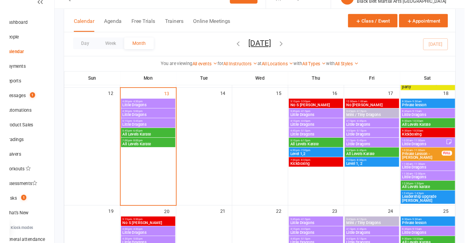
scroll to position [172, 0]
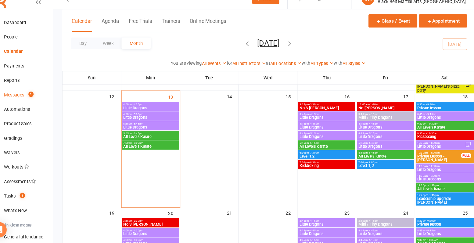
click at [29, 98] on link "Messages 1" at bounding box center [36, 101] width 56 height 14
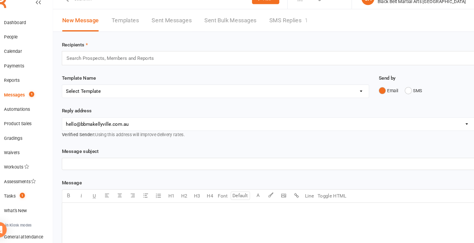
click at [281, 29] on link "SMS Replies 1" at bounding box center [288, 30] width 37 height 21
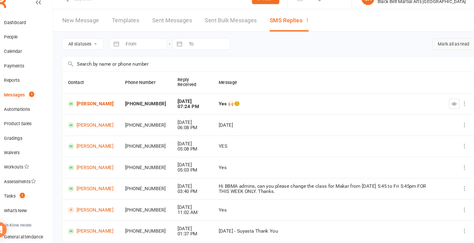
click at [434, 56] on button "Mark all as read" at bounding box center [445, 53] width 40 height 11
click at [32, 34] on div "Dashboard" at bounding box center [28, 32] width 21 height 5
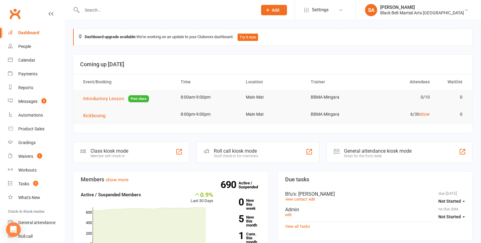
click at [99, 13] on input "text" at bounding box center [166, 10] width 173 height 9
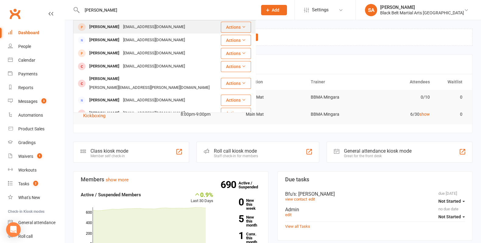
type input "HArrison Shaw"
click at [130, 31] on div "Harrison Shaw sallyshaw11@hotmail.com" at bounding box center [147, 27] width 147 height 12
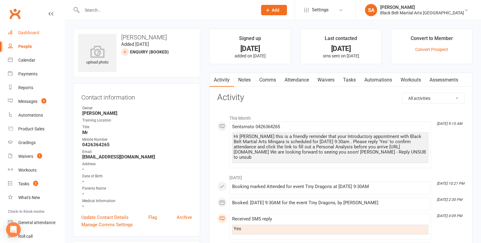
click at [33, 37] on link "Dashboard" at bounding box center [36, 33] width 56 height 14
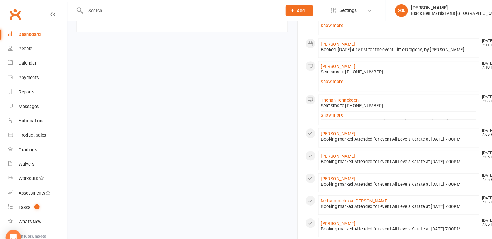
scroll to position [207, 0]
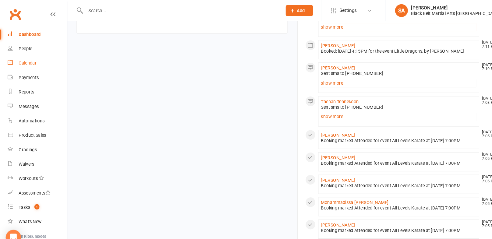
click at [28, 57] on link "Calendar" at bounding box center [36, 60] width 56 height 14
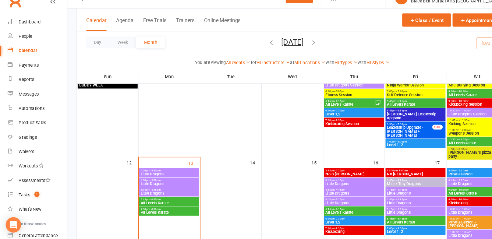
scroll to position [111, 0]
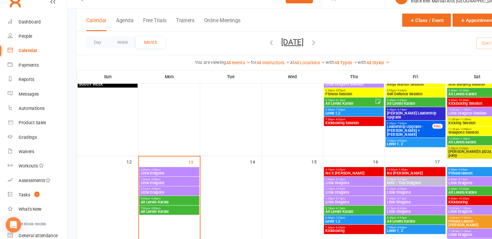
click at [143, 195] on span "Little Dragons" at bounding box center [161, 195] width 55 height 4
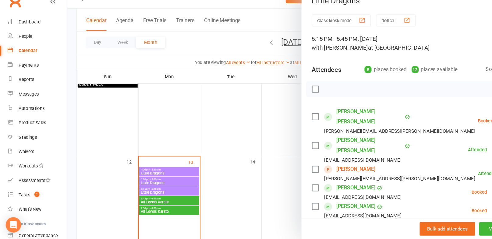
click at [337, 168] on link "[PERSON_NAME]" at bounding box center [339, 173] width 37 height 10
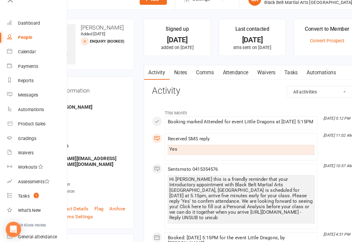
click at [81, 83] on div "Contact information Owner Sensei [PERSON_NAME] Title - Date of Birth - Mobile N…" at bounding box center [78, 155] width 99 height 145
click at [10, 12] on icon at bounding box center [10, 10] width 9 height 9
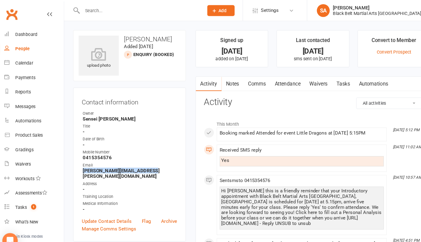
drag, startPoint x: 158, startPoint y: 162, endPoint x: 69, endPoint y: 163, distance: 88.4
click at [24, 34] on div "Dashboard" at bounding box center [28, 32] width 21 height 5
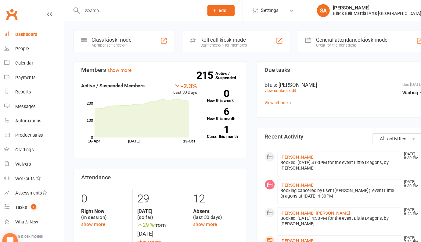
click at [117, 6] on input "text" at bounding box center [136, 10] width 113 height 9
type input "S"
click at [401, 61] on section "Due tasks due [DATE] Waiting Bfu's : [PERSON_NAME] view contact edit View all T…" at bounding box center [329, 85] width 165 height 54
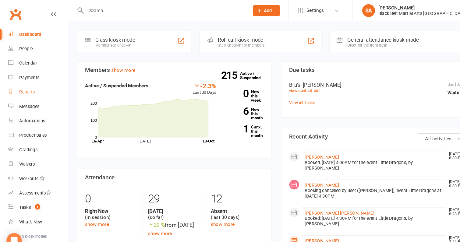
click at [26, 88] on div "Reports" at bounding box center [25, 87] width 15 height 5
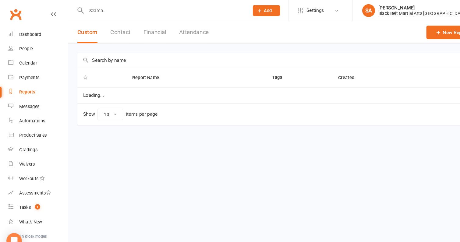
select select "100"
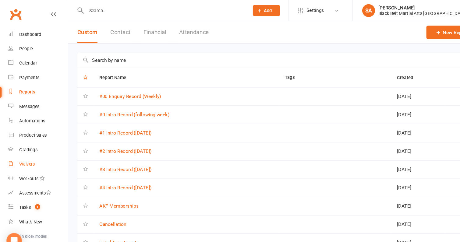
click at [27, 162] on link "Waivers" at bounding box center [36, 156] width 56 height 14
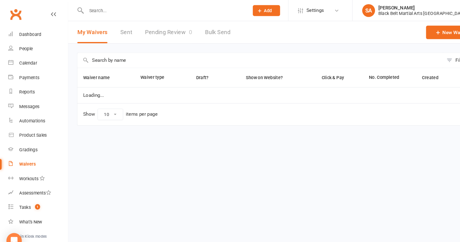
select select "100"
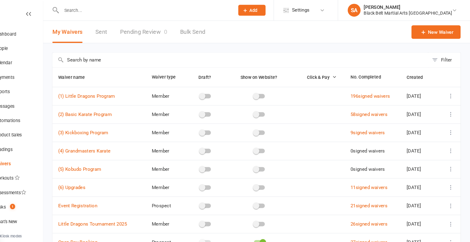
click at [451, 91] on icon at bounding box center [452, 92] width 6 height 6
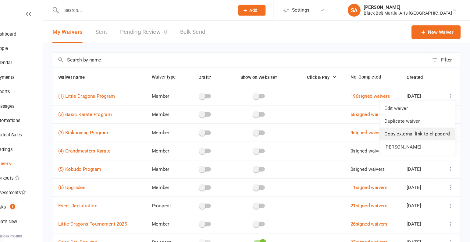
click at [436, 126] on link "Copy external link to clipboard" at bounding box center [420, 128] width 72 height 12
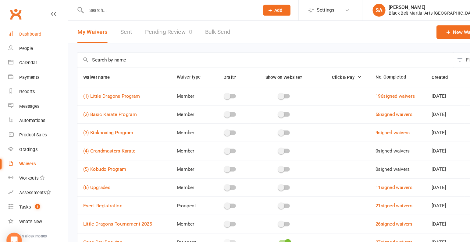
click at [30, 32] on div "Dashboard" at bounding box center [28, 32] width 21 height 5
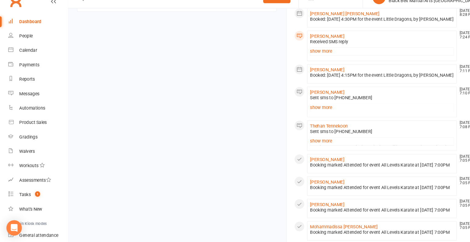
scroll to position [218, 0]
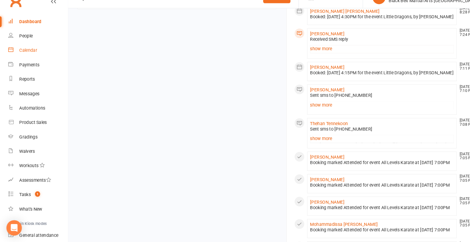
click at [23, 61] on div "Calendar" at bounding box center [26, 60] width 17 height 5
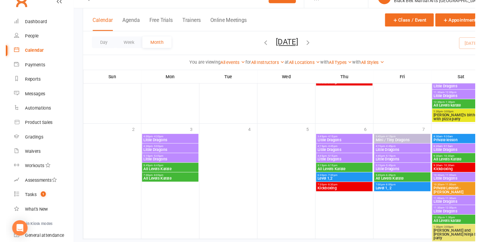
scroll to position [483, 0]
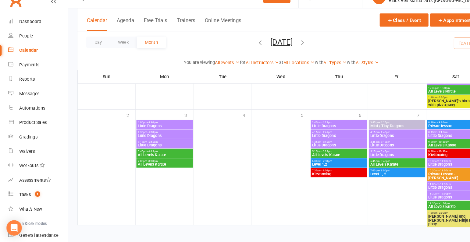
click at [444, 69] on div "You are viewing All events All events Empty events Full events Non-empty events…" at bounding box center [267, 71] width 381 height 7
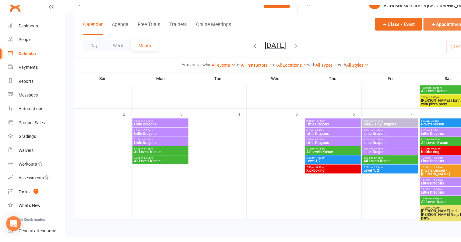
scroll to position [479, 0]
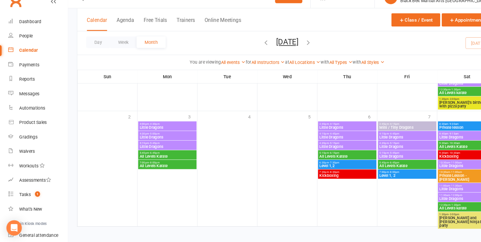
click at [456, 17] on li "SA Sensei Anthony Black Belt Martial Arts Kellyville Signed in as: Black Belt M…" at bounding box center [419, 10] width 126 height 20
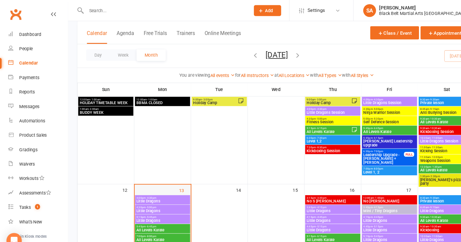
scroll to position [90, 0]
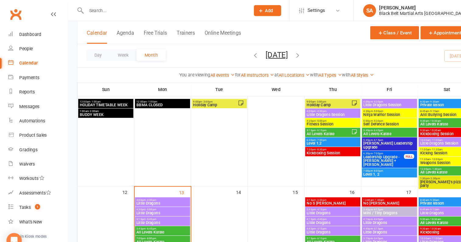
click at [159, 190] on span "4:00pm - 4:30pm" at bounding box center [155, 190] width 50 height 3
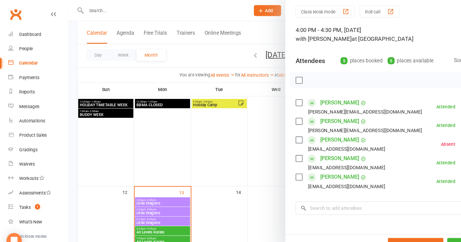
scroll to position [21, 0]
click at [211, 174] on div at bounding box center [263, 121] width 397 height 242
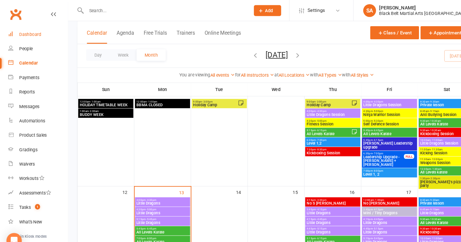
click at [34, 36] on link "Dashboard" at bounding box center [36, 33] width 56 height 14
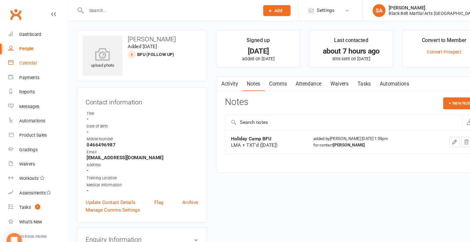
click at [30, 63] on link "Calendar" at bounding box center [36, 60] width 56 height 14
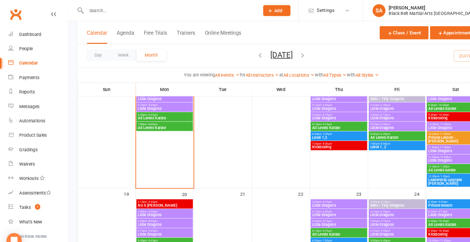
scroll to position [196, 0]
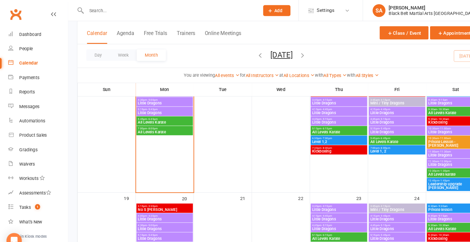
click at [121, 11] on input "text" at bounding box center [161, 10] width 162 height 9
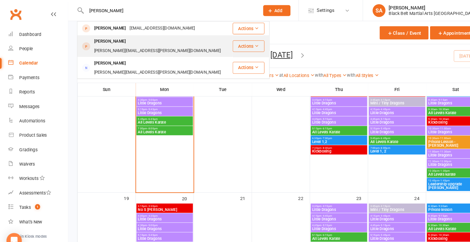
type input "Zane"
click at [144, 44] on div "justin.lockwood@hotmail.com" at bounding box center [149, 48] width 124 height 9
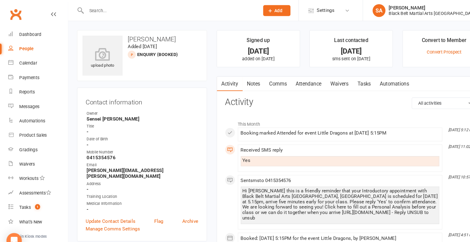
click at [261, 80] on link "Comms" at bounding box center [263, 80] width 25 height 14
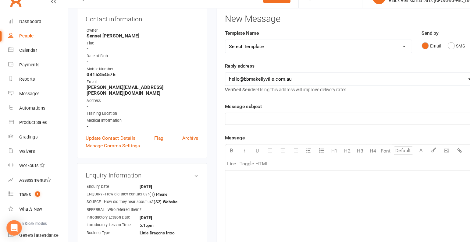
scroll to position [68, 0]
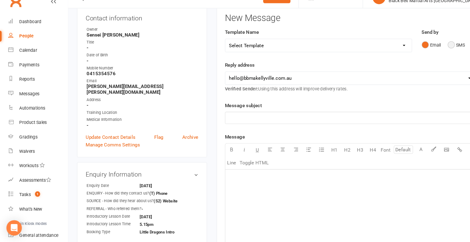
click at [431, 56] on button "SMS" at bounding box center [433, 55] width 16 height 12
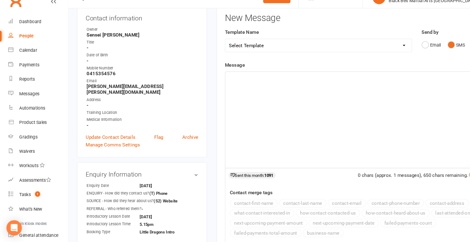
click at [327, 53] on select "Select Template [SMS] Bank account details [SMS] Booth follow up [Email] Cancel…" at bounding box center [302, 55] width 177 height 12
select select "45"
click at [214, 49] on select "Select Template [SMS] Bank account details [SMS] Booth follow up [Email] Cancel…" at bounding box center [302, 55] width 177 height 12
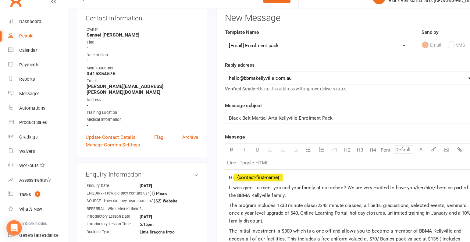
click at [324, 123] on p "Black Belt Martial Arts Kellyville Enrolment Pack" at bounding box center [334, 124] width 232 height 7
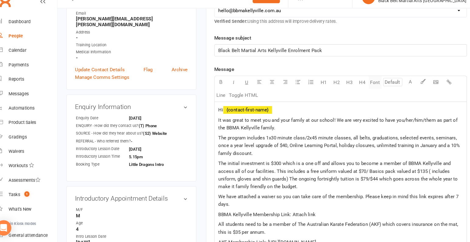
scroll to position [132, 0]
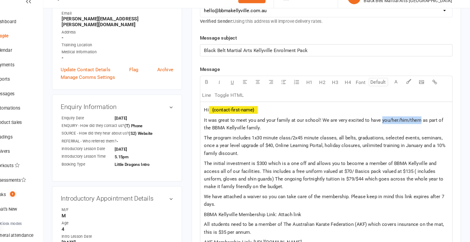
drag, startPoint x: 422, startPoint y: 125, endPoint x: 385, endPoint y: 126, distance: 37.2
click at [385, 126] on span "It was great to meet you and your family at our school! We are very excited to …" at bounding box center [332, 130] width 228 height 13
click at [318, 126] on span "It was great to meet you and your family at our school! We are very excited to …" at bounding box center [334, 130] width 232 height 13
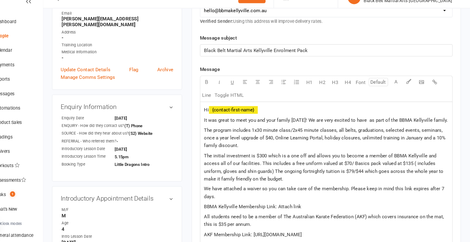
click at [368, 127] on span "It was great to meet you and your family today! We are very excited to have as …" at bounding box center [334, 126] width 232 height 5
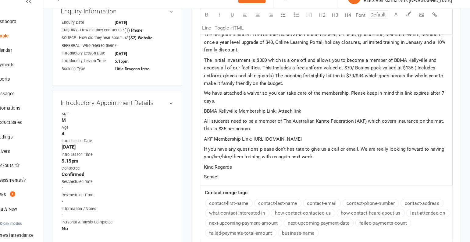
scroll to position [224, 0]
click at [238, 203] on div "Contact merge tags contact-first-name contact-last-name contact-email contact-p…" at bounding box center [333, 215] width 239 height 48
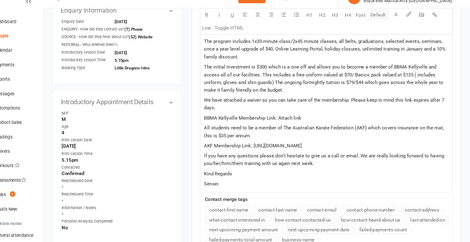
scroll to position [182, 0]
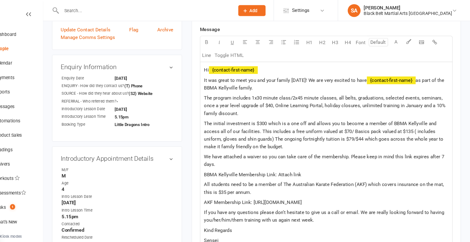
click at [274, 67] on p "Hi ﻿ {contact-first-name}" at bounding box center [334, 66] width 232 height 7
click at [295, 63] on p "Hi ﻿ {contact-first-name} ﻿" at bounding box center [334, 66] width 232 height 7
click at [223, 65] on span "Hi [PERSON_NAME]," at bounding box center [239, 66] width 42 height 5
click at [418, 76] on span "as part of the BBMA Kellyville family." at bounding box center [332, 80] width 229 height 13
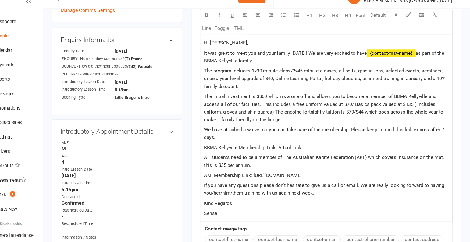
scroll to position [196, 0]
drag, startPoint x: 299, startPoint y: 77, endPoint x: 343, endPoint y: 77, distance: 43.9
click at [343, 77] on span "The program includes 1x30 minute class/2x45 minute classes, all belts, graduati…" at bounding box center [333, 86] width 230 height 20
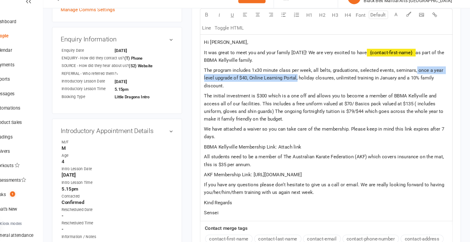
drag, startPoint x: 306, startPoint y: 84, endPoint x: 418, endPoint y: 76, distance: 112.4
click at [418, 76] on span "The program includes 1x30 minute class per week, all belts, graduations, select…" at bounding box center [332, 86] width 228 height 20
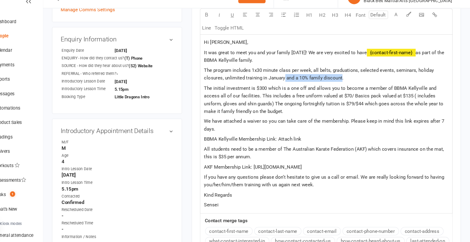
drag, startPoint x: 349, startPoint y: 84, endPoint x: 294, endPoint y: 85, distance: 54.2
click at [294, 85] on span "The program includes 1x30 minute class per week, all belts, graduations, select…" at bounding box center [327, 82] width 219 height 13
click at [236, 86] on span "The program includes 1x30 minute class per week, all belts, graduations, select…" at bounding box center [327, 82] width 219 height 13
click at [267, 94] on span "The initial investment is $300 which is a one off and allows you to become a me…" at bounding box center [332, 106] width 229 height 27
click at [295, 94] on span "The initial investment is normally $300 which is a one off and allows you to be…" at bounding box center [334, 106] width 232 height 27
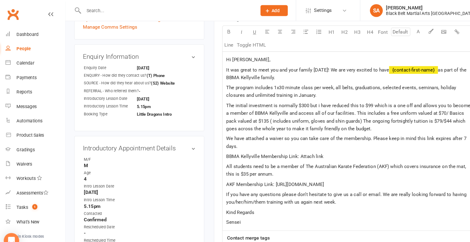
scroll to position [190, 0]
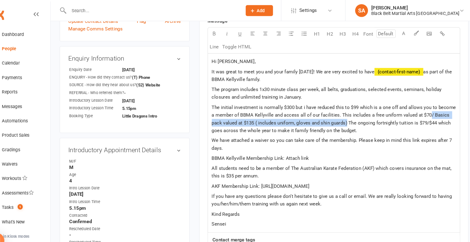
drag, startPoint x: 424, startPoint y: 107, endPoint x: 346, endPoint y: 116, distance: 78.2
click at [346, 116] on span "The initial investment is normally $300 but i have reduced this to $99 which is…" at bounding box center [334, 112] width 233 height 27
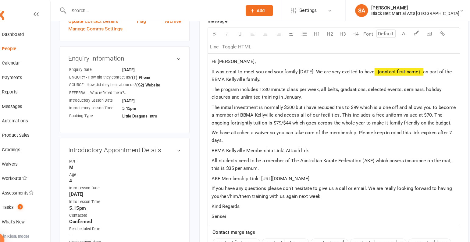
click at [285, 115] on span "The initial investment is normally $300 but i have reduced this to $99 which is…" at bounding box center [334, 109] width 233 height 20
drag, startPoint x: 324, startPoint y: 143, endPoint x: 288, endPoint y: 143, distance: 36.0
click at [288, 143] on p "BBMA Kellyville Membership Link: Attach link" at bounding box center [334, 143] width 232 height 7
drag, startPoint x: 329, startPoint y: 141, endPoint x: 215, endPoint y: 136, distance: 114.1
click at [215, 136] on div "Hi Justin, It was great to meet you and your family today! We are very excited …" at bounding box center [333, 132] width 239 height 163
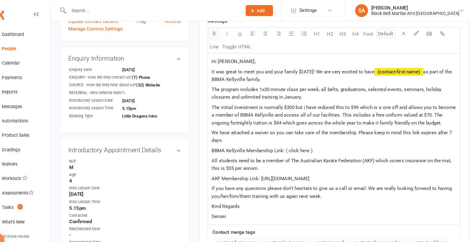
click at [219, 30] on icon "button" at bounding box center [220, 32] width 5 height 5
click at [318, 150] on span "All students need to be a member of The Australian Karate Federation (AKF) whic…" at bounding box center [332, 156] width 229 height 13
drag, startPoint x: 318, startPoint y: 144, endPoint x: 289, endPoint y: 144, distance: 28.6
click at [289, 144] on p "BBMA Kellyville Membership Link: ( click here )" at bounding box center [334, 143] width 232 height 7
click at [298, 171] on p "AKF Membership Link: https://www.revolutionise.com.au/bbmamingara/home/" at bounding box center [334, 169] width 232 height 7
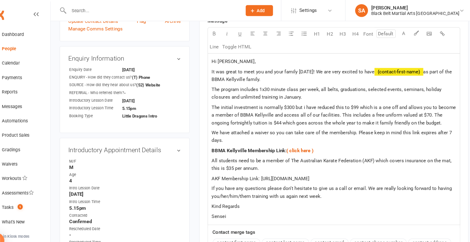
drag, startPoint x: 386, startPoint y: 169, endPoint x: 265, endPoint y: 169, distance: 120.7
click at [265, 169] on p "AKF Membership Link: https://www.revolutionise.com.au/bbmamingara/home/" at bounding box center [334, 169] width 232 height 7
click at [311, 167] on span "AKF Membership Link: https://www.revolutionise.com.au/bbmamingara/home/" at bounding box center [264, 169] width 93 height 5
drag, startPoint x: 384, startPoint y: 168, endPoint x: 264, endPoint y: 168, distance: 120.1
click at [264, 168] on p "AKF Membership Link: https://www.revolutionise.com.au/bbmamingara/home/" at bounding box center [334, 169] width 232 height 7
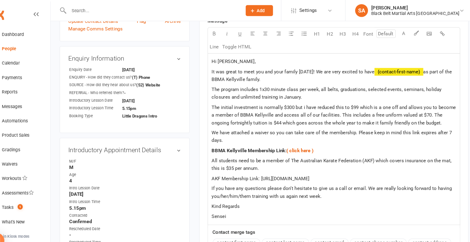
copy span "https://www.revolutionise.com.au/bbmamingara/home/"
drag, startPoint x: 309, startPoint y: 170, endPoint x: 210, endPoint y: 170, distance: 98.4
click at [210, 170] on div "Activity Notes Comms Attendance Waivers Tasks Automations New Message Template …" at bounding box center [334, 103] width 256 height 443
click at [218, 33] on button "button" at bounding box center [220, 32] width 12 height 12
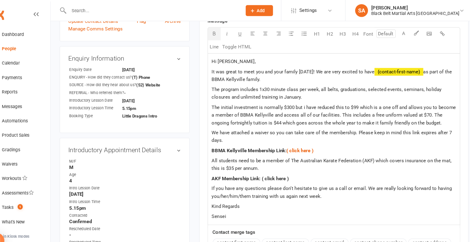
click at [306, 163] on div "Hi Justin, It was great to meet you and your family today! We are very excited …" at bounding box center [333, 132] width 239 height 163
drag, startPoint x: 301, startPoint y: 168, endPoint x: 265, endPoint y: 169, distance: 35.7
click at [265, 169] on p "AKF Membership Link: ( click here )" at bounding box center [334, 169] width 232 height 7
click at [332, 177] on span "If you have any questions please don’t hesitate to give us a call or email. We …" at bounding box center [332, 182] width 229 height 13
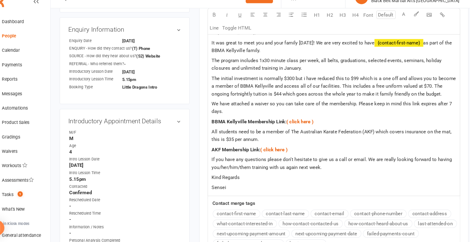
scroll to position [211, 0]
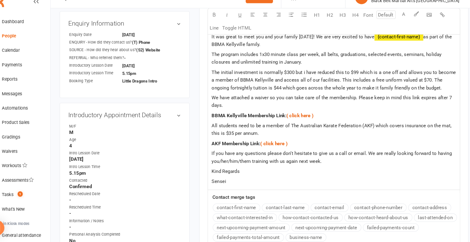
click at [291, 186] on p "Sensei" at bounding box center [334, 184] width 232 height 7
drag, startPoint x: 357, startPoint y: 182, endPoint x: 232, endPoint y: 181, distance: 124.9
click at [232, 181] on p "Sensei https://www.revolutionise.com.au/bbmamingara/home/" at bounding box center [334, 184] width 232 height 7
drag, startPoint x: 256, startPoint y: 165, endPoint x: 217, endPoint y: 166, distance: 39.3
click at [217, 166] on div "Hi Justin, It was great to meet you and your family today! We are very excited …" at bounding box center [333, 111] width 239 height 163
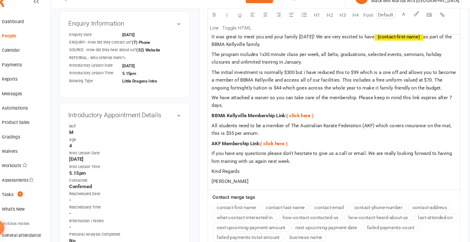
click at [242, 165] on span "If you have any questions please don’t hesitate to give us a call or email. We …" at bounding box center [332, 161] width 229 height 13
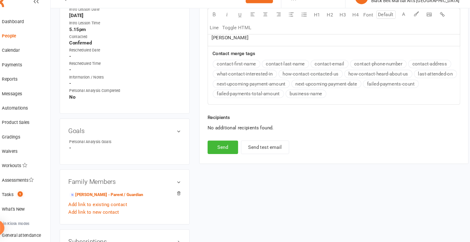
scroll to position [421, 0]
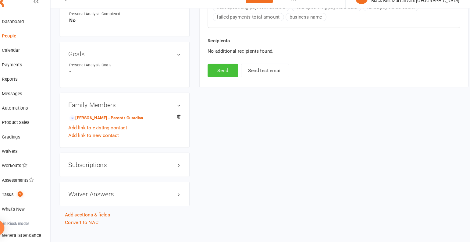
click at [225, 81] on button "Send" at bounding box center [228, 79] width 29 height 13
select select
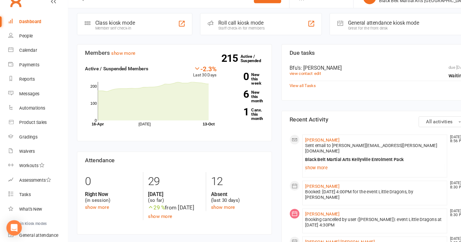
scroll to position [5, 0]
click at [240, 119] on link "1 Canx. this month" at bounding box center [233, 120] width 36 height 12
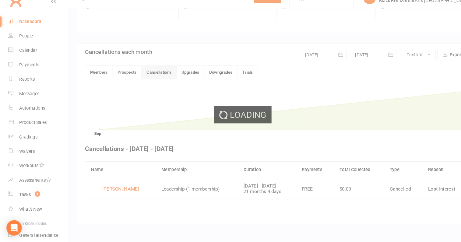
scroll to position [113, 0]
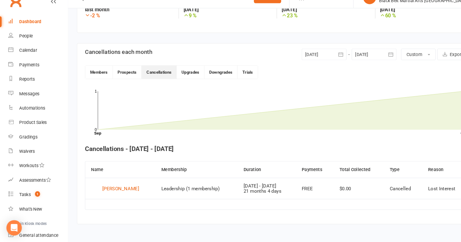
click at [27, 36] on link "Dashboard" at bounding box center [36, 33] width 56 height 14
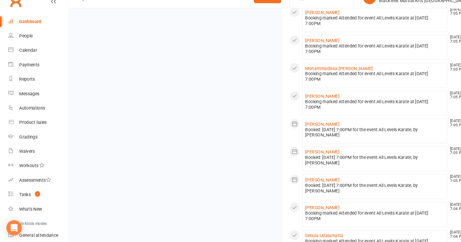
scroll to position [500, 0]
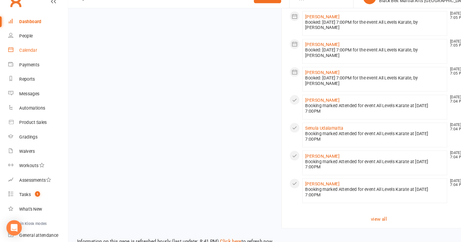
click at [27, 63] on link "Calendar" at bounding box center [36, 60] width 56 height 14
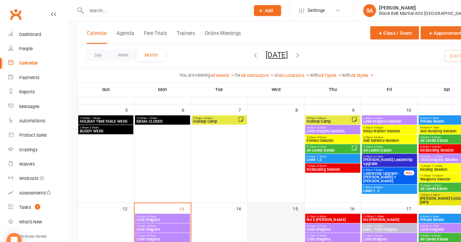
scroll to position [74, 0]
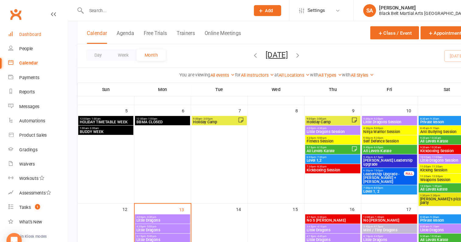
click at [44, 34] on link "Dashboard" at bounding box center [36, 33] width 56 height 14
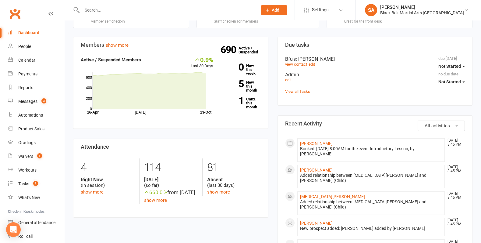
scroll to position [30, 0]
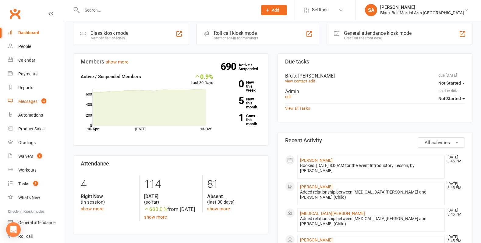
click at [30, 104] on link "Messages 3" at bounding box center [36, 101] width 56 height 14
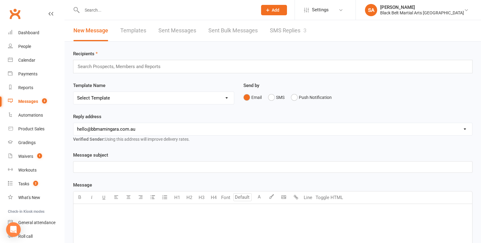
click at [289, 31] on link "SMS Replies 3" at bounding box center [288, 30] width 37 height 21
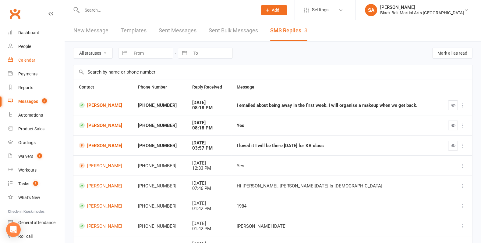
click at [27, 58] on div "Calendar" at bounding box center [26, 60] width 17 height 5
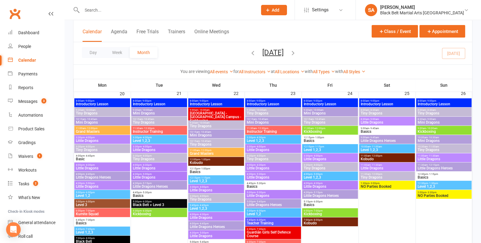
scroll to position [437, 0]
